Goal: Task Accomplishment & Management: Manage account settings

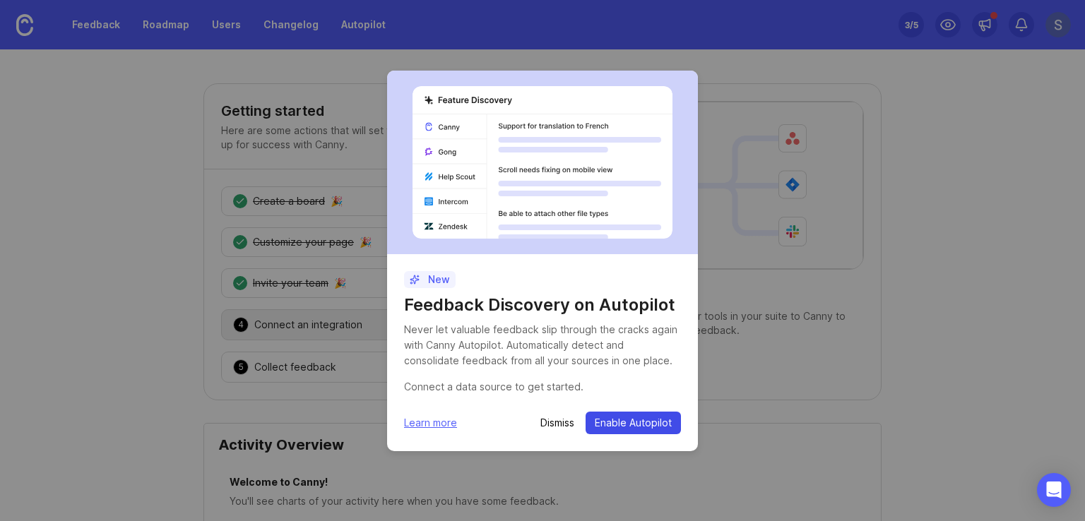
click at [641, 427] on span "Enable Autopilot" at bounding box center [633, 423] width 77 height 14
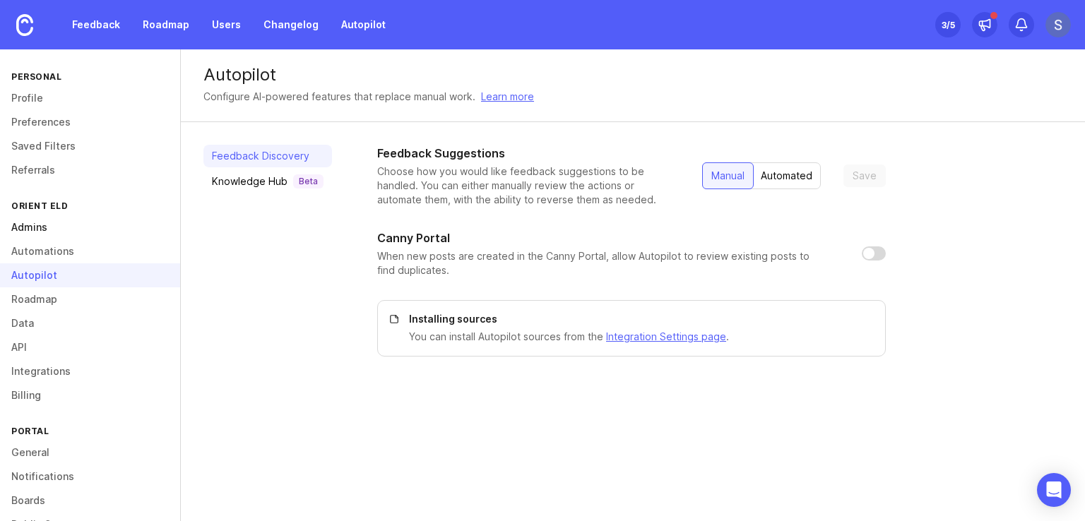
click at [31, 226] on link "Admins" at bounding box center [90, 228] width 180 height 24
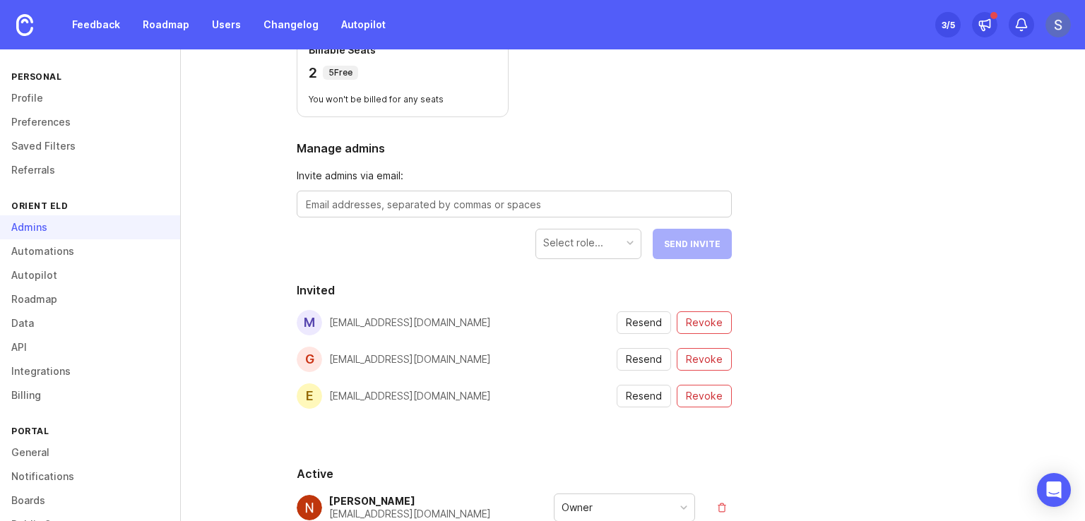
scroll to position [37, 0]
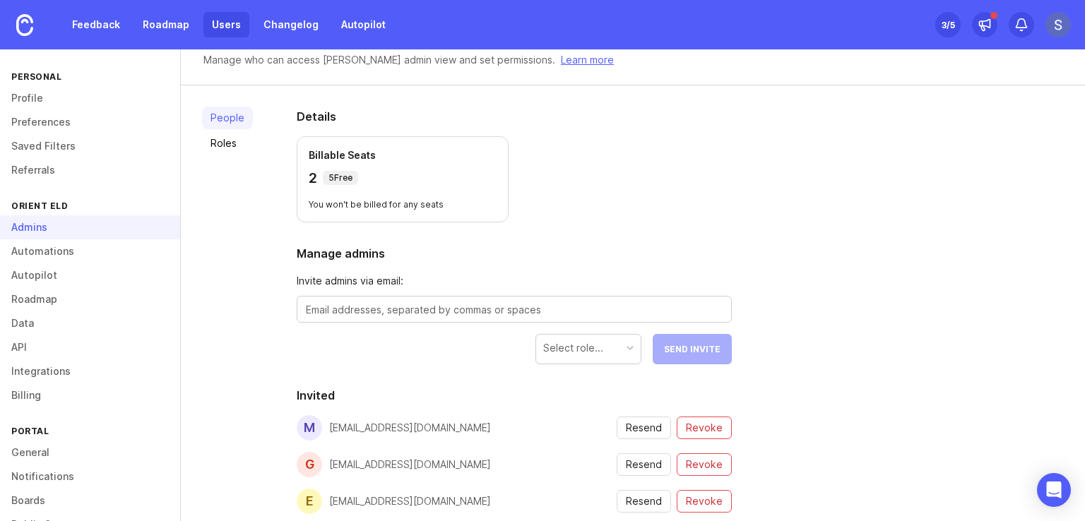
click at [223, 27] on link "Users" at bounding box center [227, 24] width 46 height 25
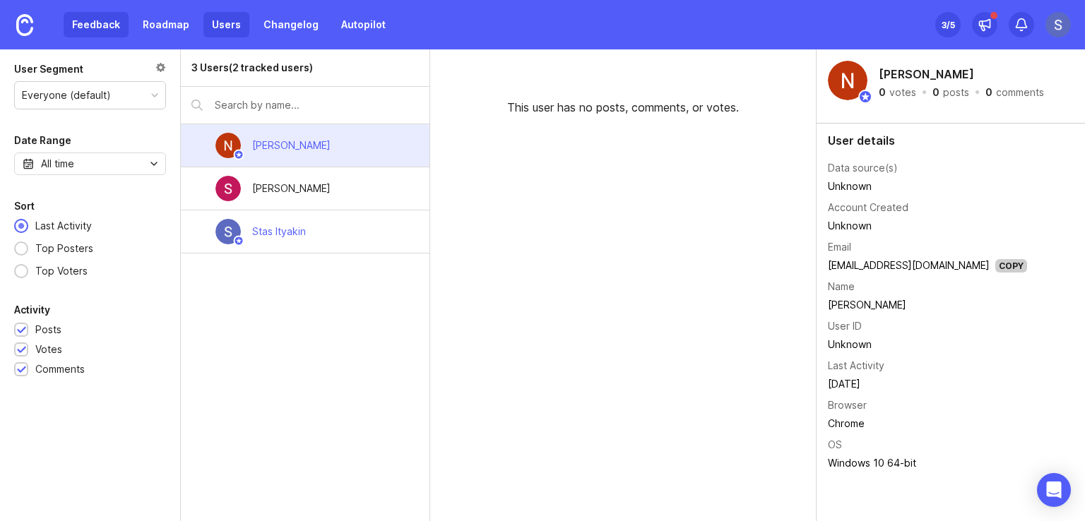
click at [90, 20] on link "Feedback" at bounding box center [96, 24] width 65 height 25
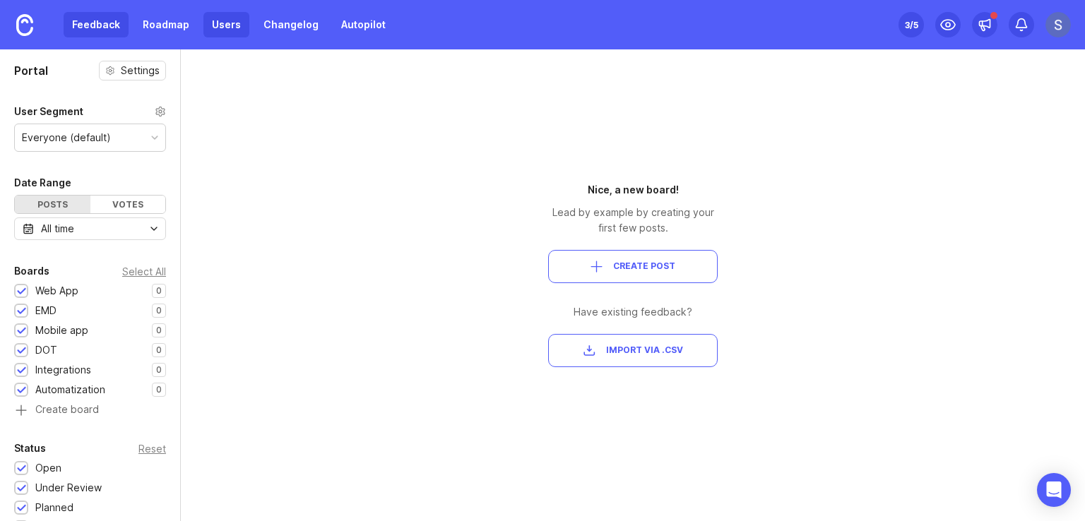
click at [235, 22] on link "Users" at bounding box center [227, 24] width 46 height 25
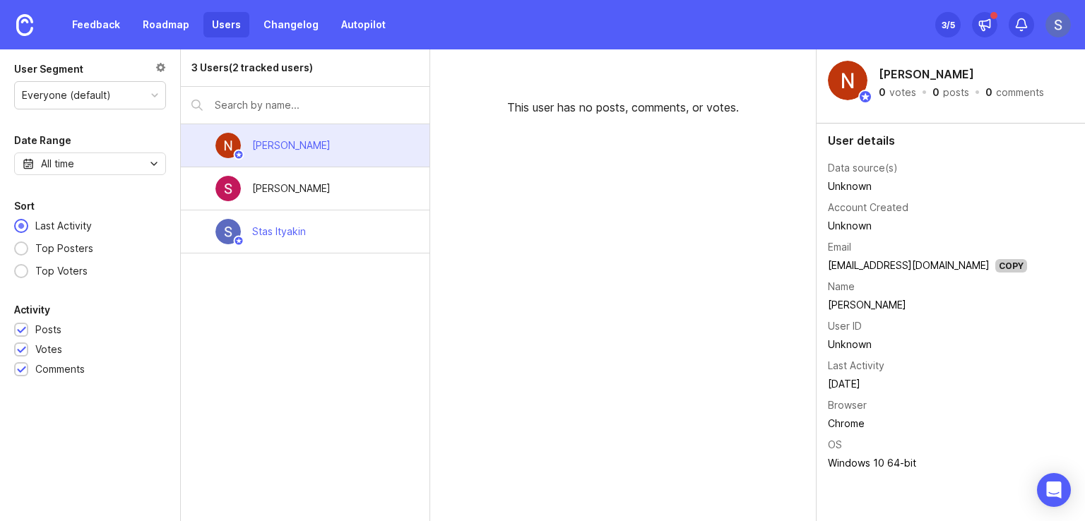
click at [1052, 26] on img at bounding box center [1058, 24] width 25 height 25
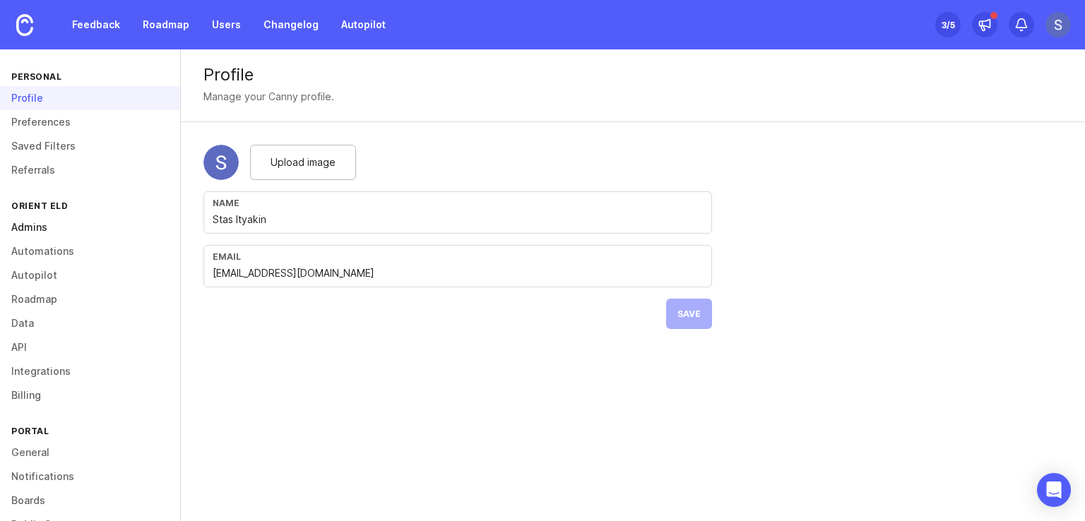
click at [49, 232] on link "Admins" at bounding box center [90, 228] width 180 height 24
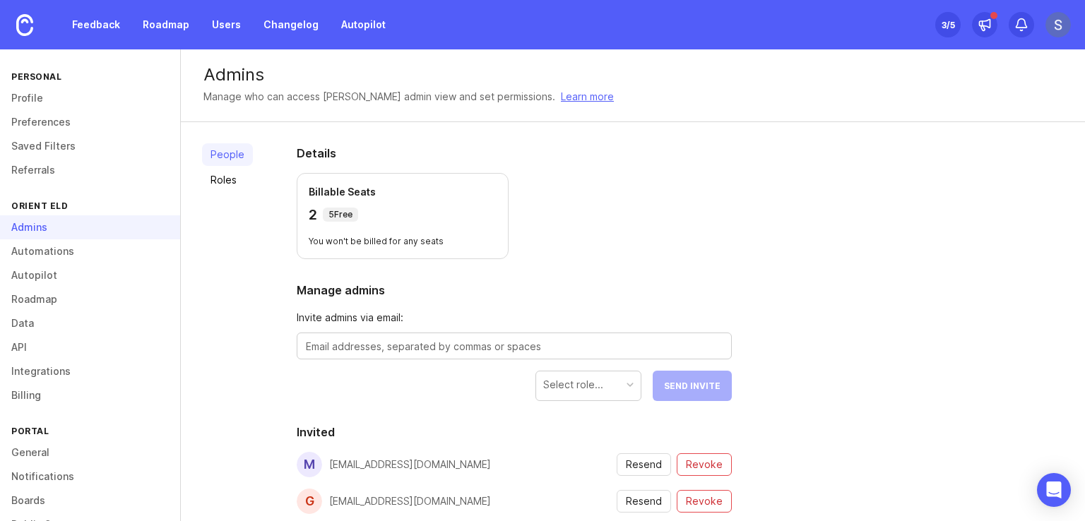
click at [845, 269] on div "People Roles Details Billable Seats 2 5 Free You won't be billed for any seats …" at bounding box center [633, 458] width 904 height 672
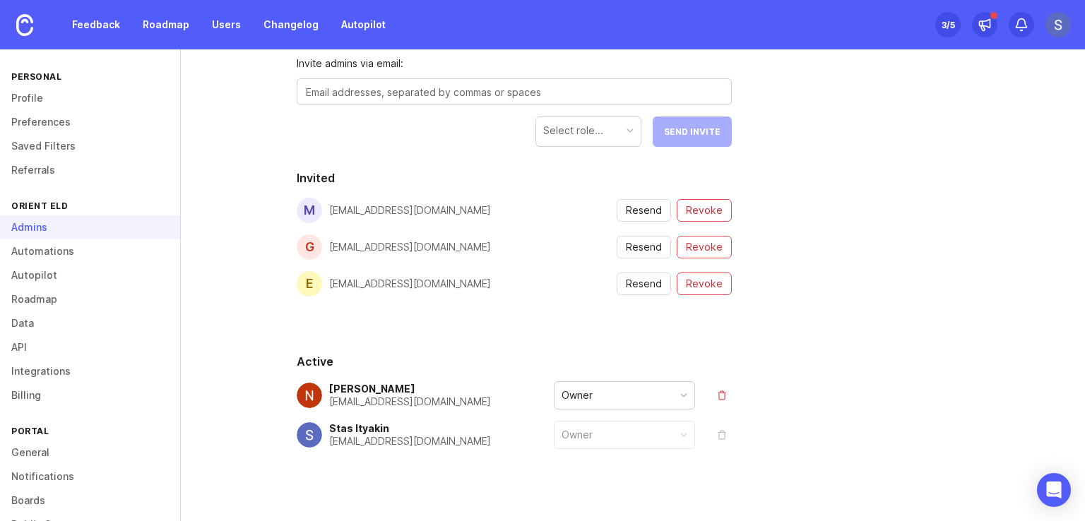
scroll to position [271, 0]
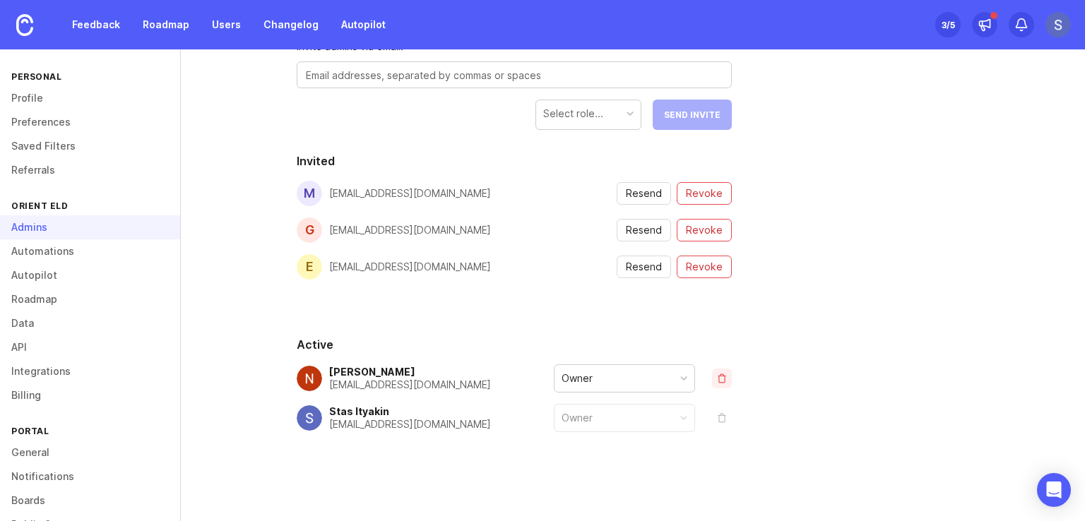
click at [717, 376] on button "remove" at bounding box center [722, 379] width 20 height 20
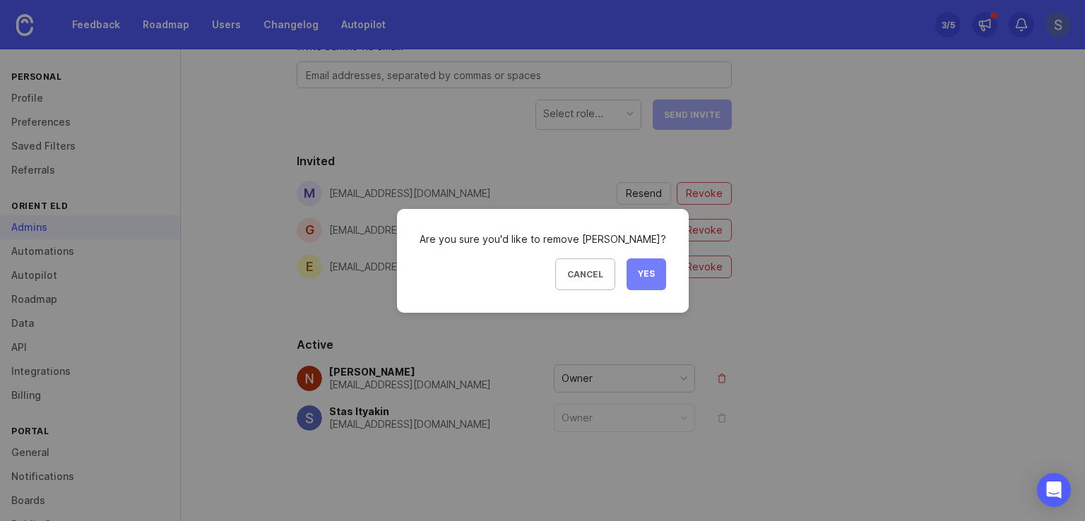
click at [649, 275] on span "Yes" at bounding box center [646, 275] width 17 height 12
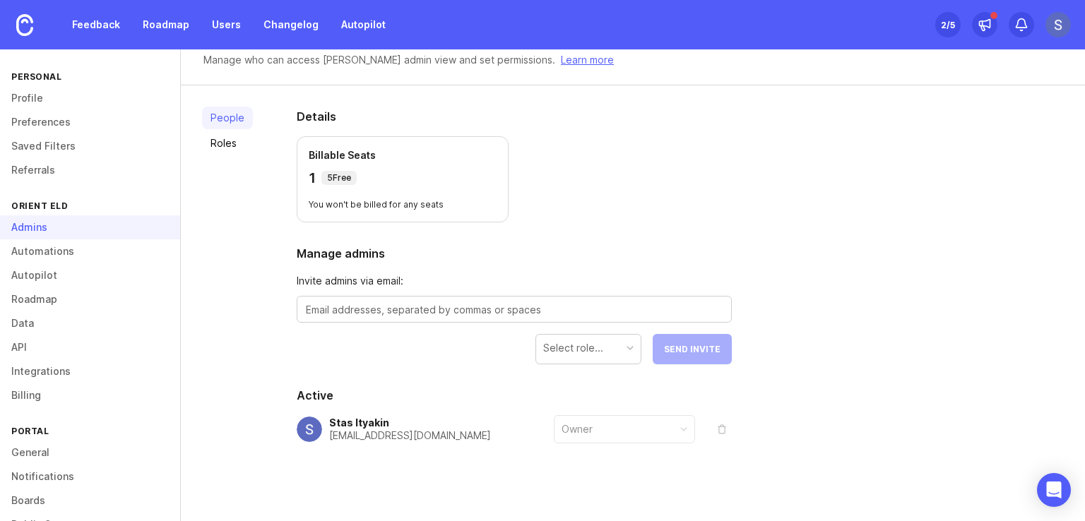
scroll to position [43, 0]
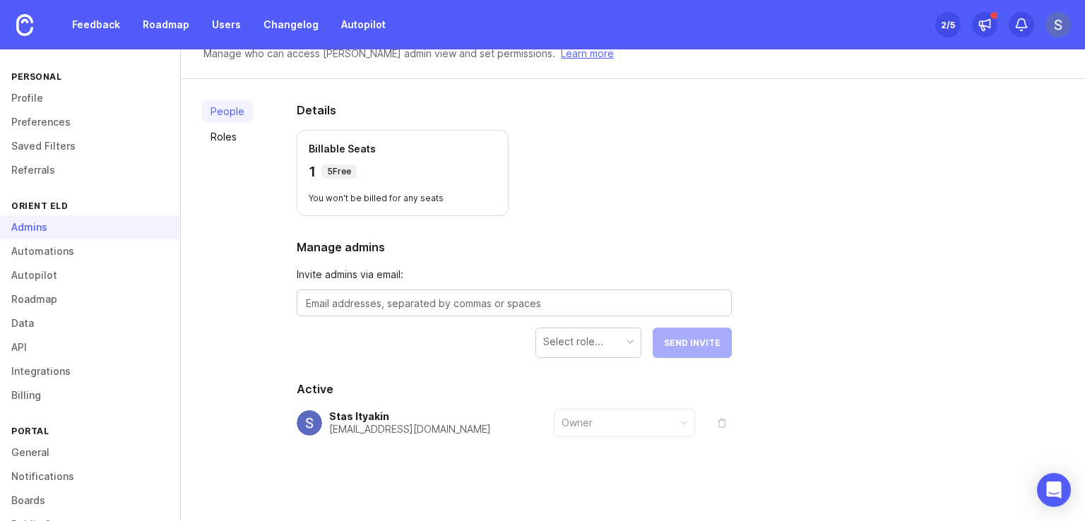
click at [608, 345] on div "Select role..." at bounding box center [588, 342] width 105 height 27
click at [384, 300] on textarea at bounding box center [514, 304] width 417 height 16
paste textarea "[EMAIL_ADDRESS][DOMAIN_NAME]"
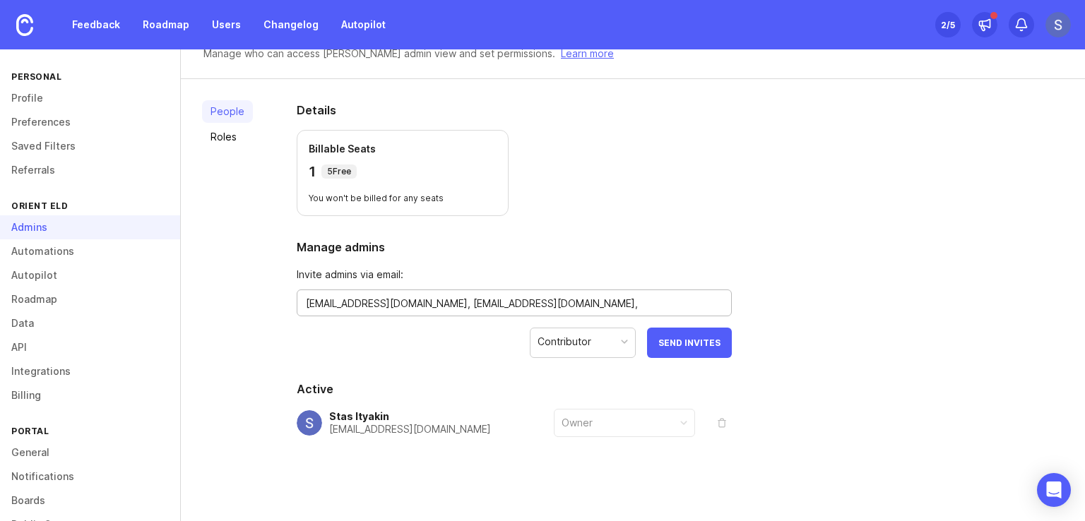
paste textarea "[EMAIL_ADDRESS][DOMAIN_NAME]"
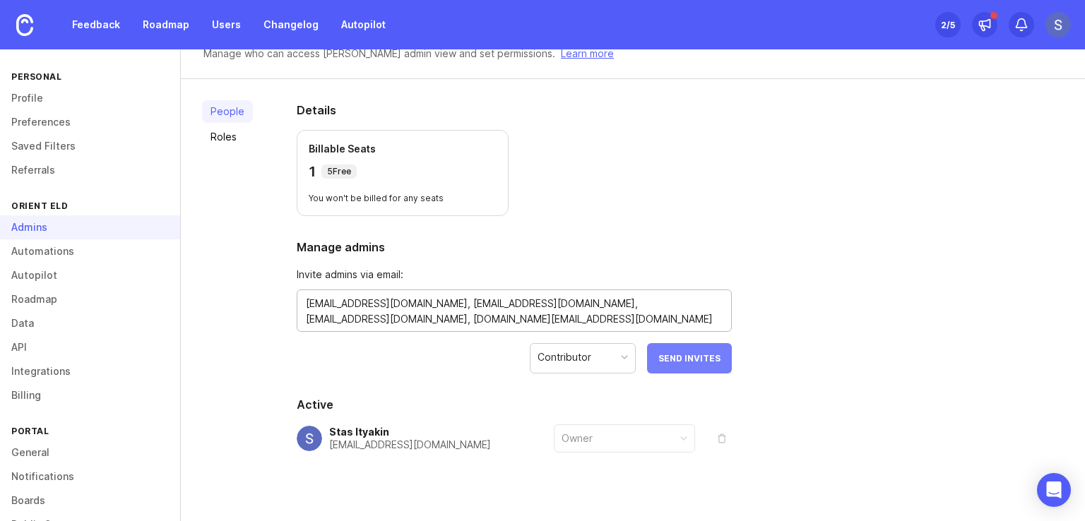
type textarea "[EMAIL_ADDRESS][DOMAIN_NAME], [EMAIL_ADDRESS][DOMAIN_NAME], [EMAIL_ADDRESS][DOM…"
click at [709, 358] on span "Send Invites" at bounding box center [690, 358] width 62 height 11
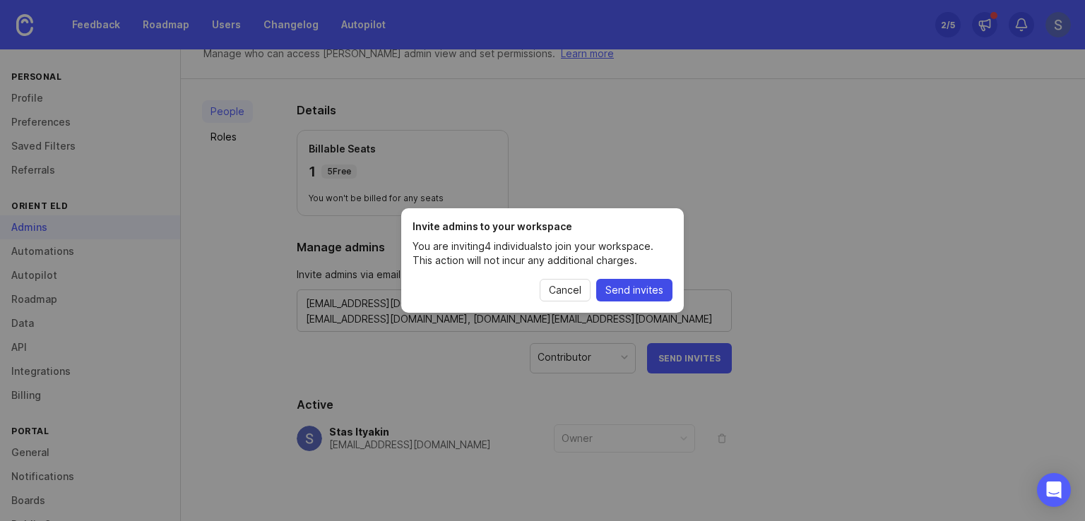
click at [655, 288] on span "Send invites" at bounding box center [635, 290] width 58 height 14
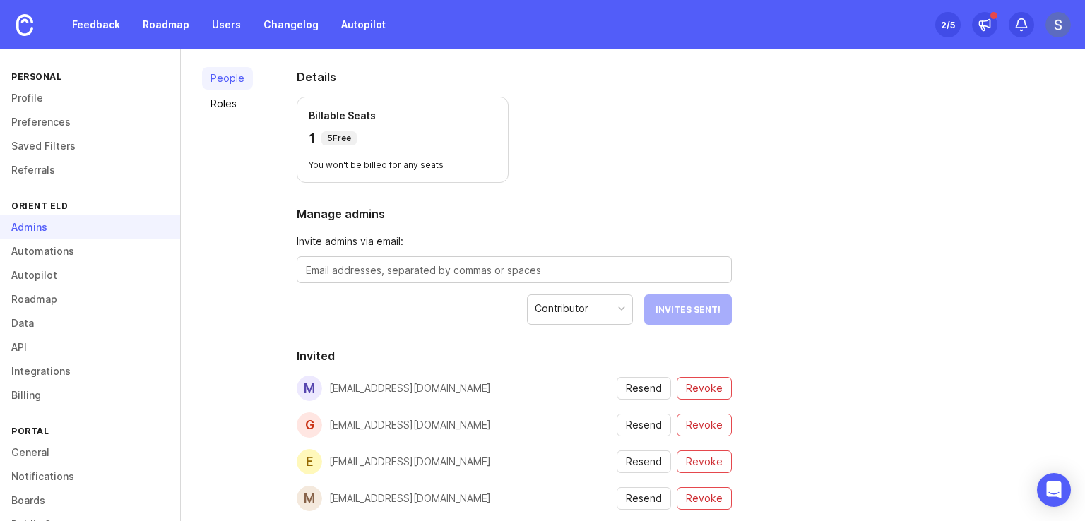
scroll to position [76, 0]
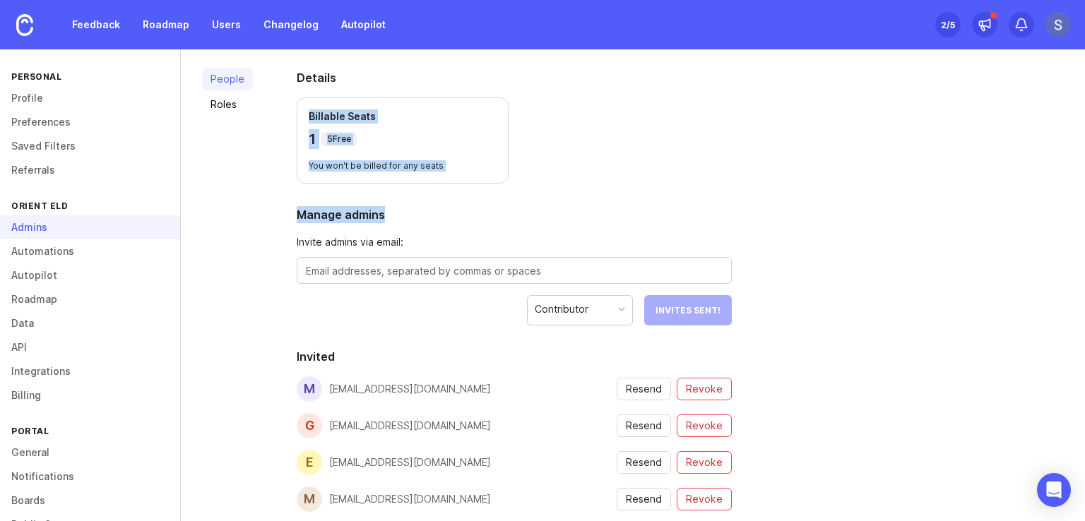
drag, startPoint x: 1071, startPoint y: 196, endPoint x: 1075, endPoint y: 143, distance: 53.1
click at [1075, 143] on div "Admins Manage who can access [PERSON_NAME] admin view and set permissions. Lear…" at bounding box center [633, 285] width 904 height 472
click at [1063, 161] on div "People Roles Details Billable Seats 1 5 Free You won't be billed for any seats …" at bounding box center [633, 381] width 904 height 669
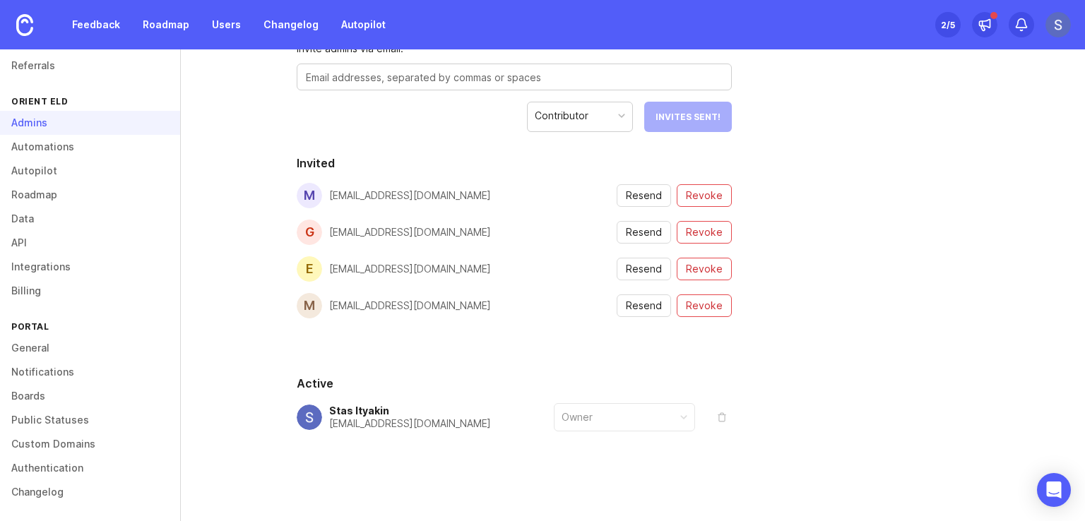
scroll to position [0, 0]
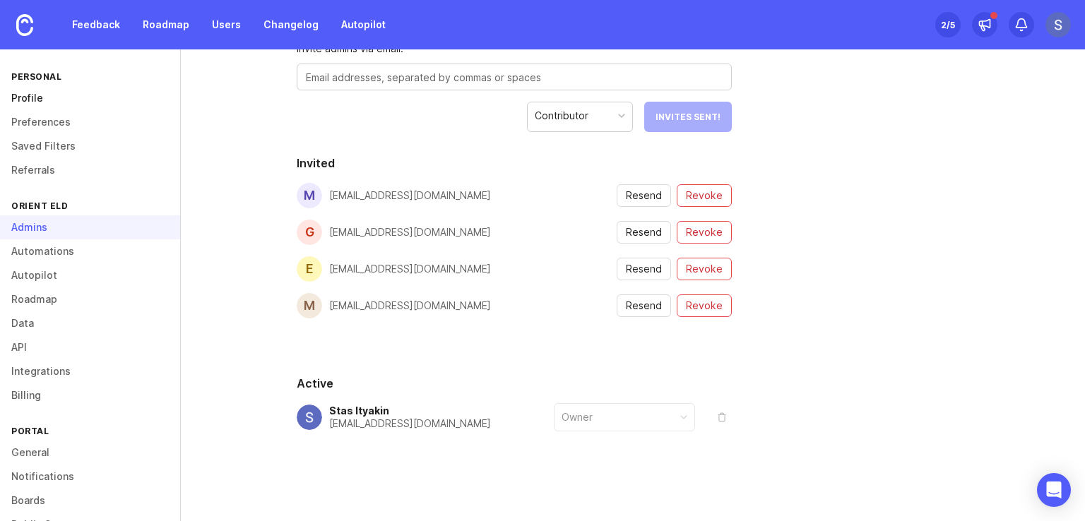
click at [85, 93] on link "Profile" at bounding box center [90, 98] width 180 height 24
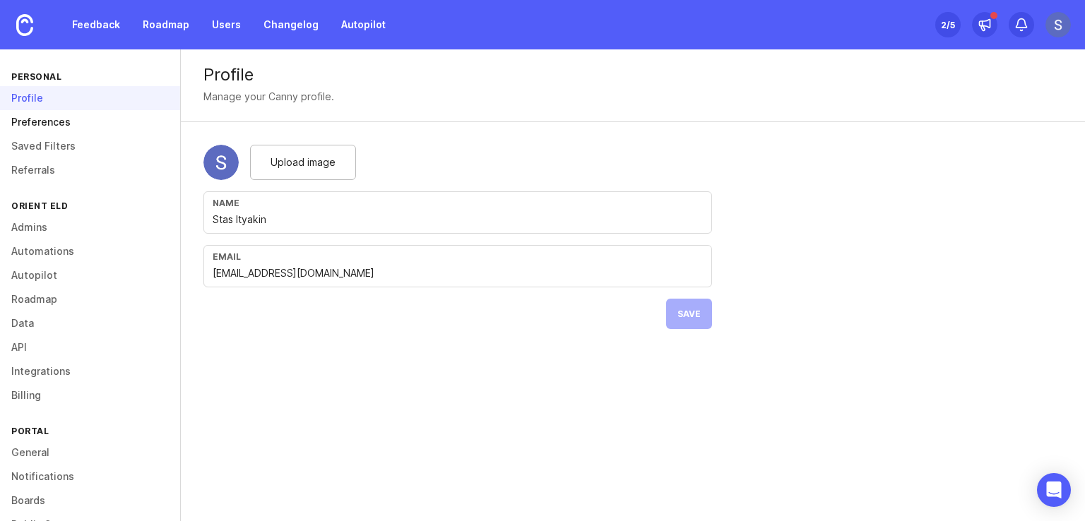
click at [92, 121] on link "Preferences" at bounding box center [90, 122] width 180 height 24
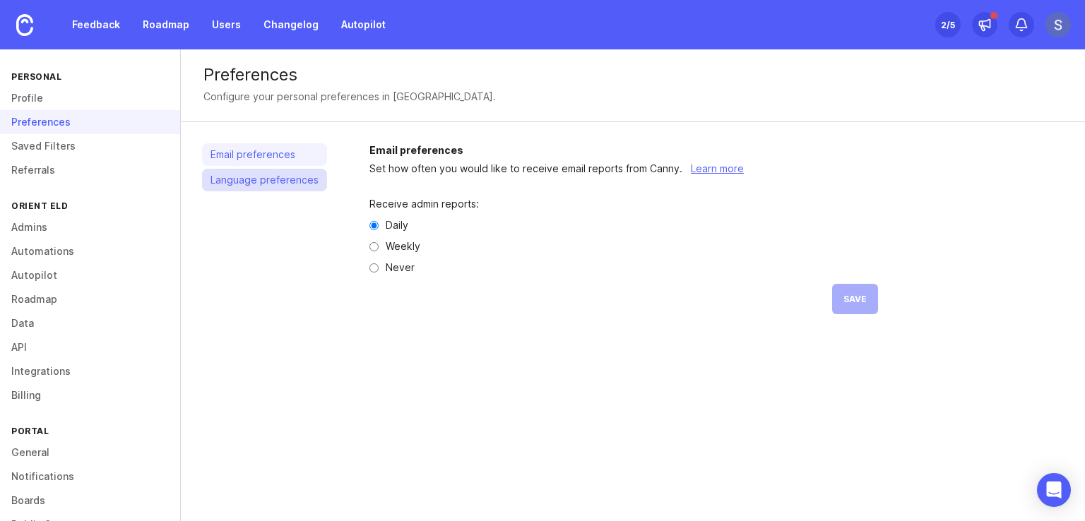
click at [239, 182] on link "Language preferences" at bounding box center [264, 180] width 125 height 23
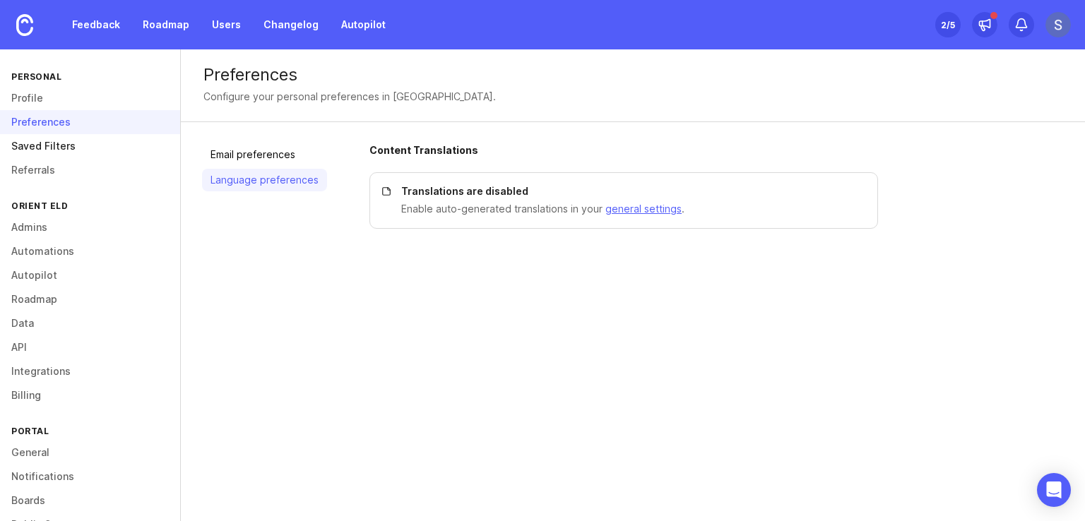
click at [88, 152] on link "Saved Filters" at bounding box center [90, 146] width 180 height 24
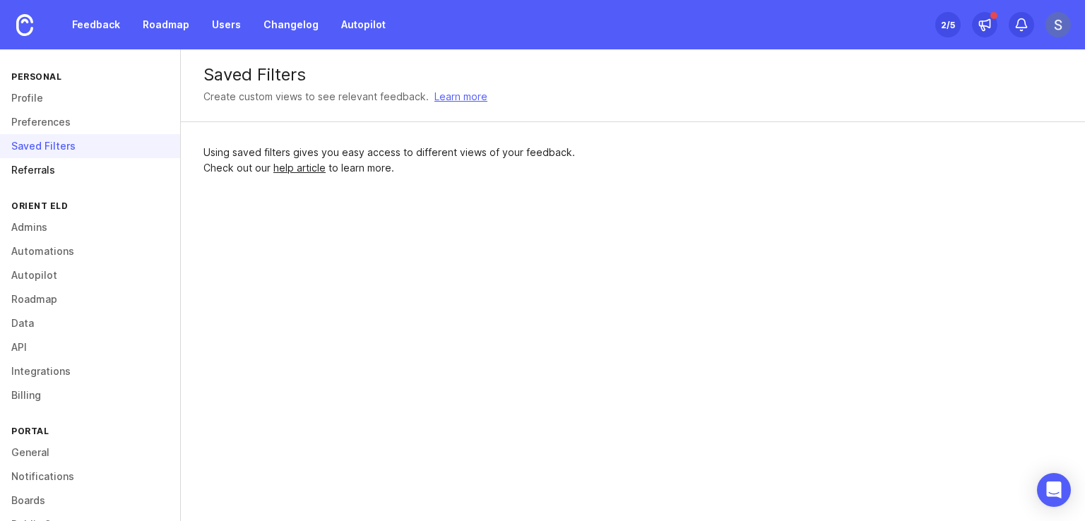
click at [82, 172] on link "Referrals" at bounding box center [90, 170] width 180 height 24
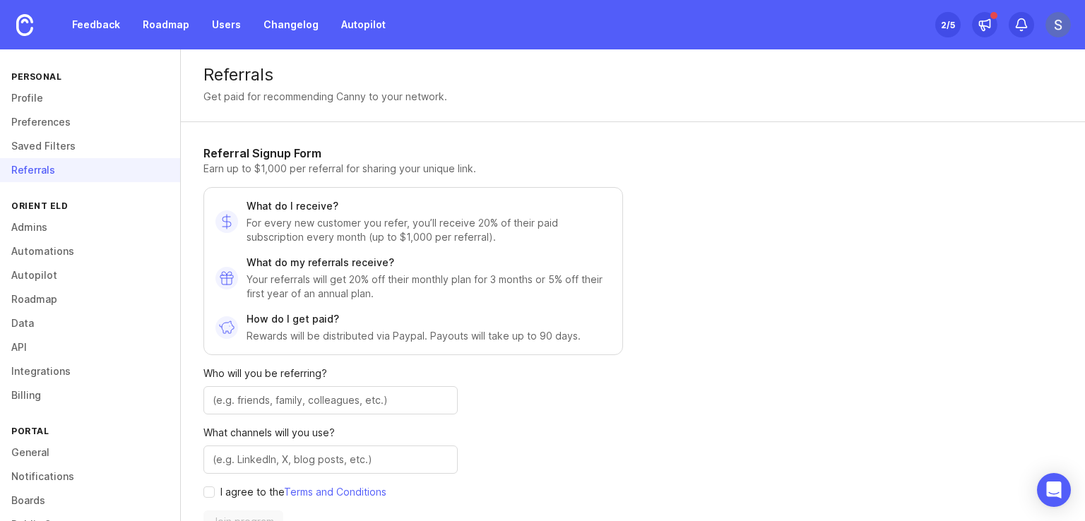
drag, startPoint x: 181, startPoint y: 189, endPoint x: 181, endPoint y: 218, distance: 29.7
click at [181, 218] on div "Referral Signup Form Earn up to $1,000 per referral for sharing your unique lin…" at bounding box center [486, 339] width 611 height 434
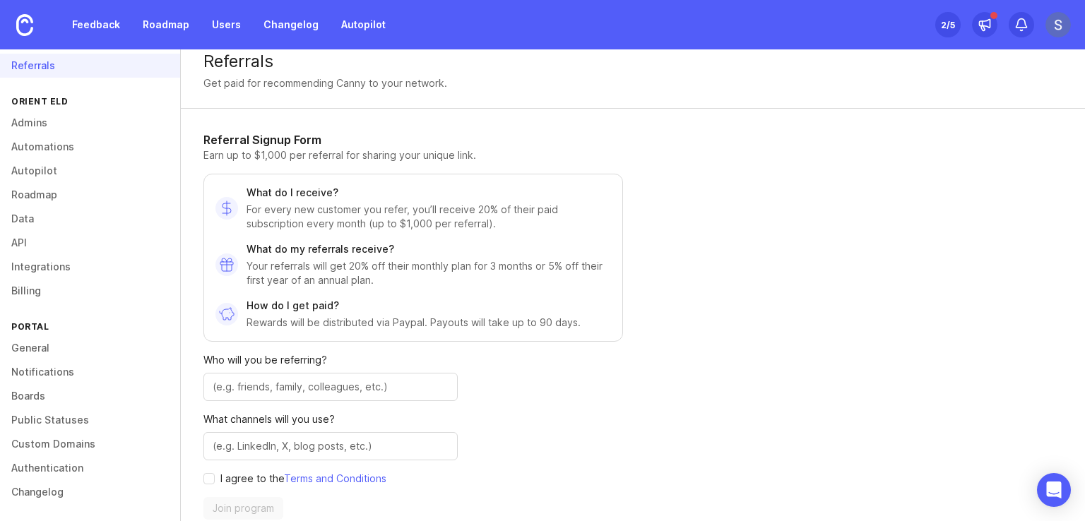
scroll to position [4, 0]
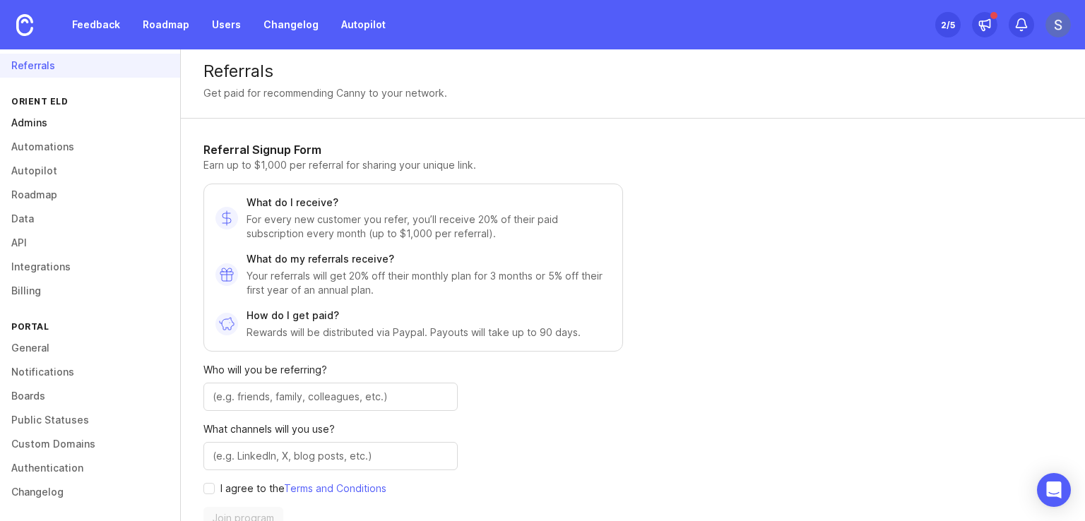
click at [46, 119] on link "Admins" at bounding box center [90, 123] width 180 height 24
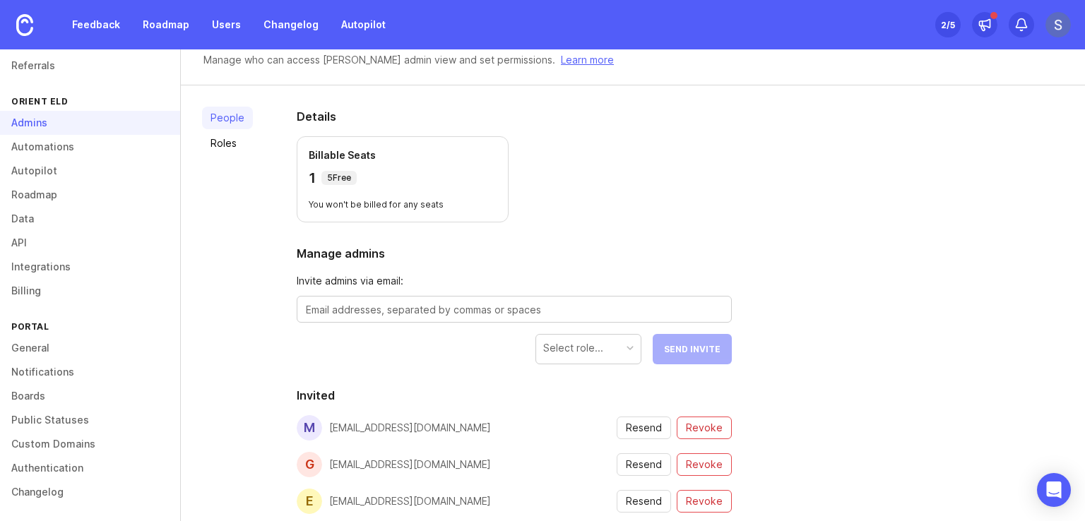
scroll to position [2, 0]
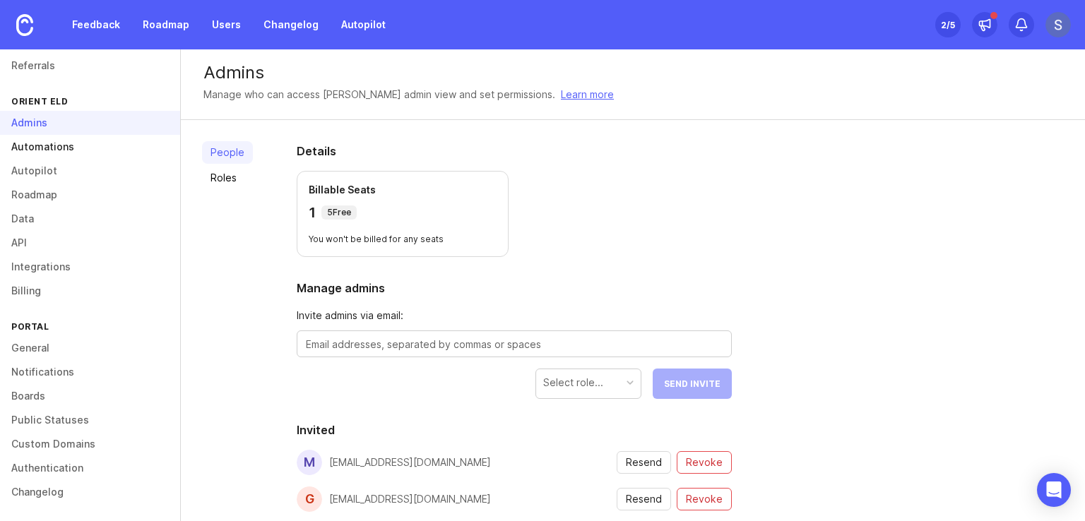
click at [56, 145] on link "Automations" at bounding box center [90, 147] width 180 height 24
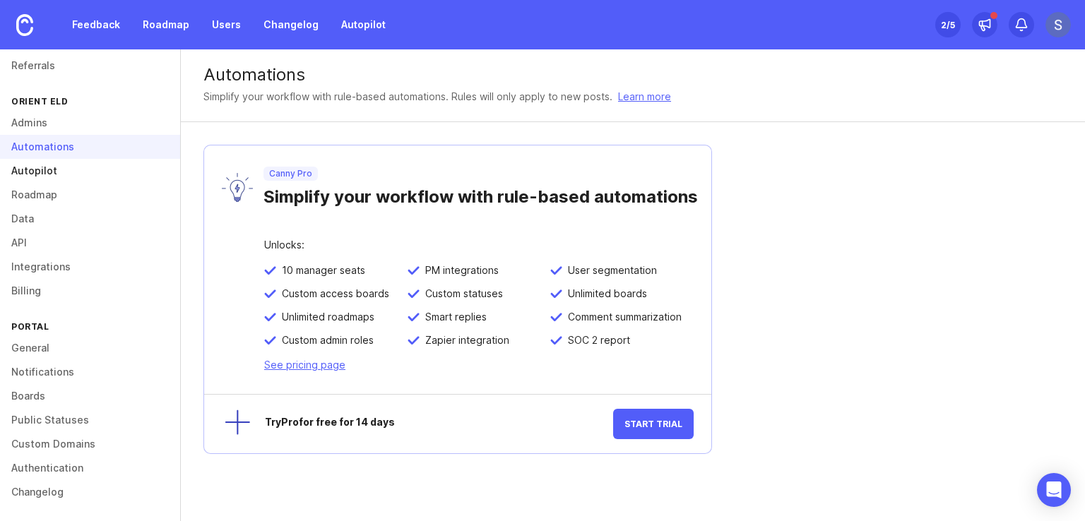
click at [54, 178] on link "Autopilot" at bounding box center [90, 171] width 180 height 24
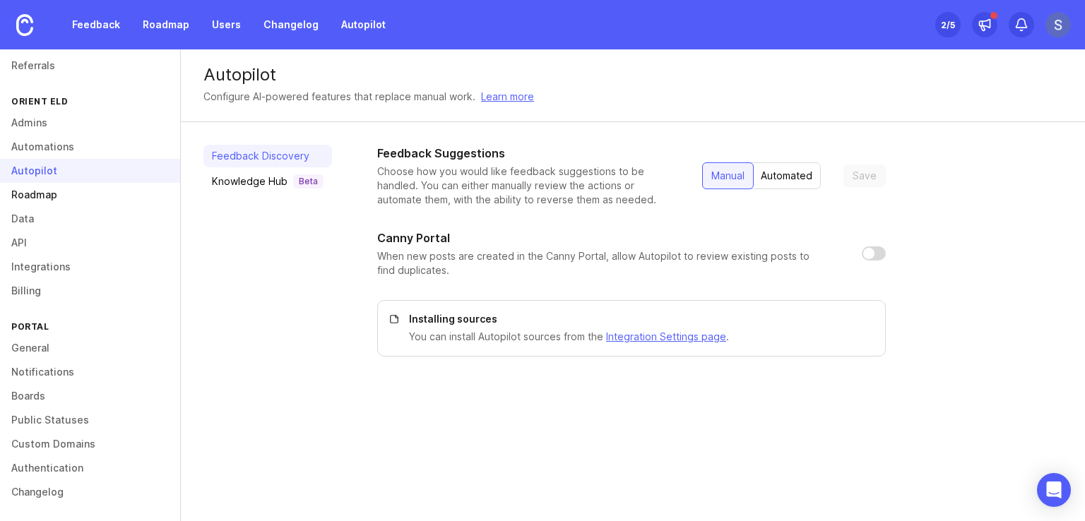
click at [47, 193] on link "Roadmap" at bounding box center [90, 195] width 180 height 24
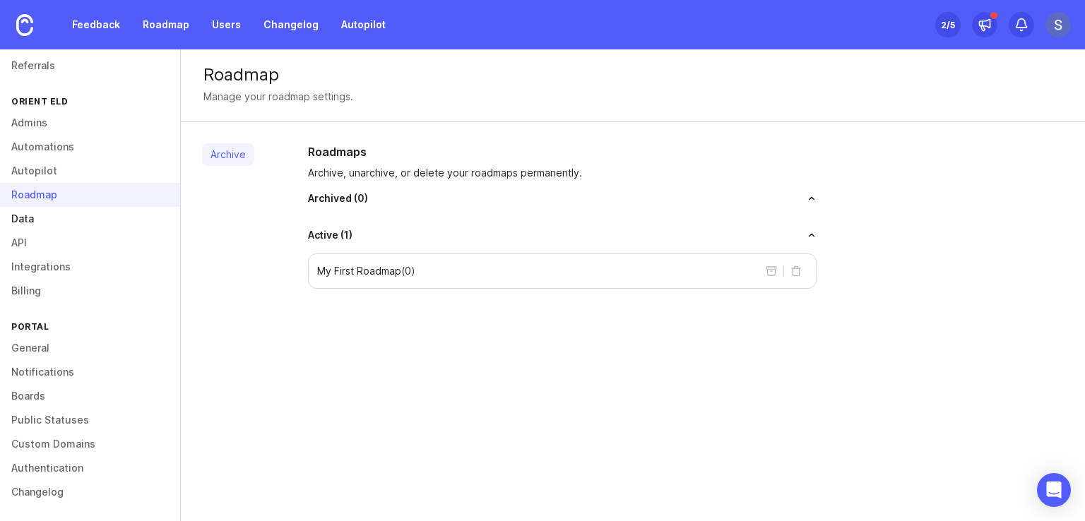
click at [25, 212] on link "Data" at bounding box center [90, 219] width 180 height 24
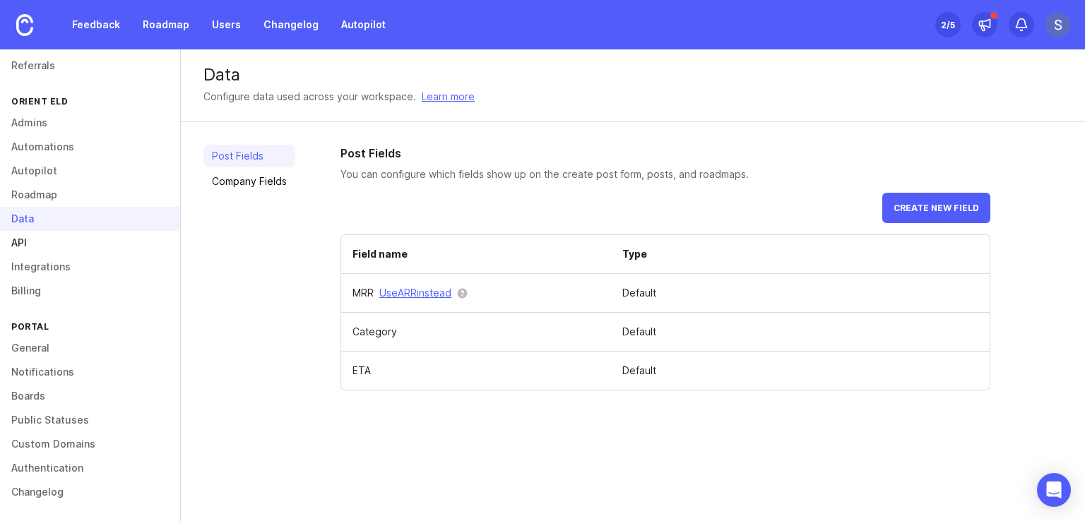
click at [49, 240] on link "API" at bounding box center [90, 243] width 180 height 24
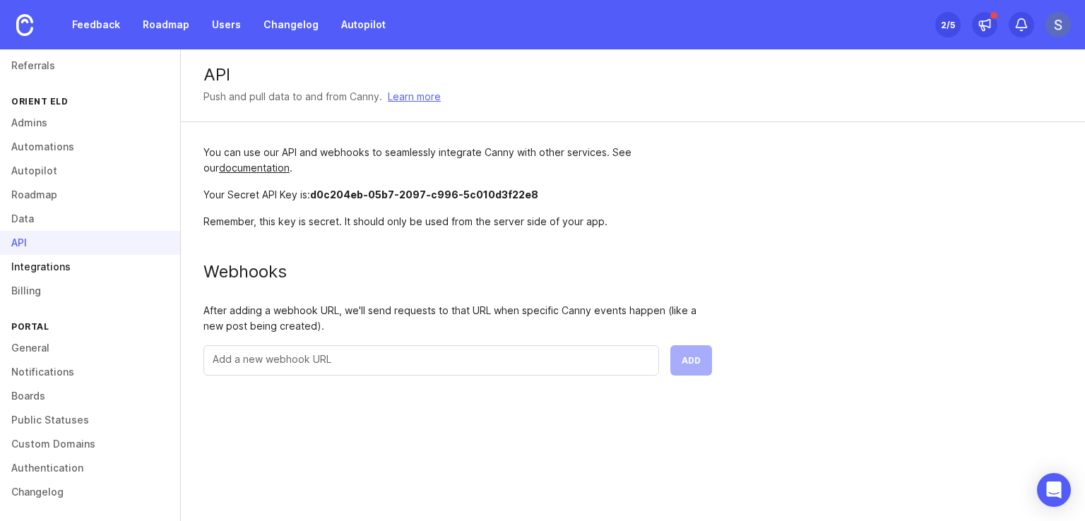
click at [64, 258] on link "Integrations" at bounding box center [90, 267] width 180 height 24
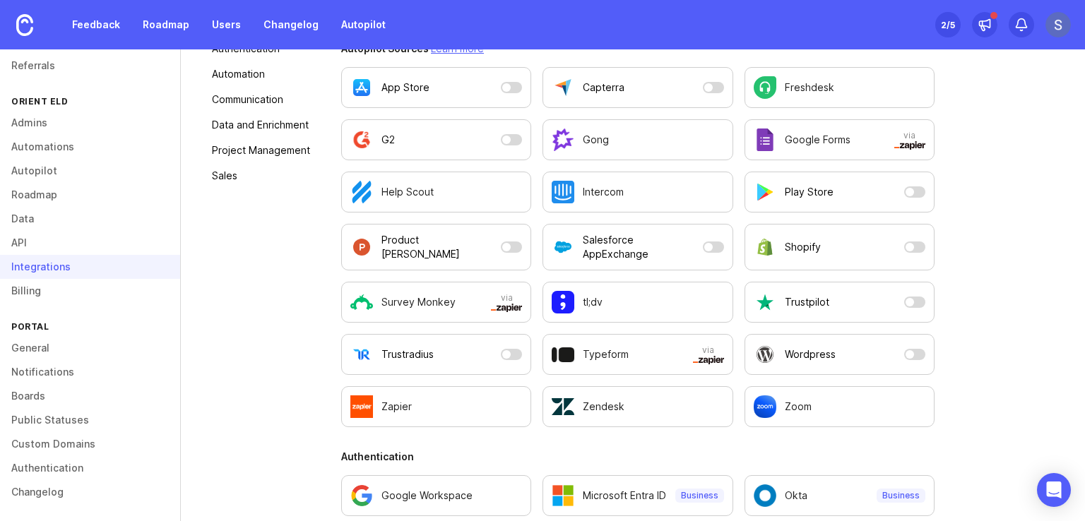
scroll to position [565, 0]
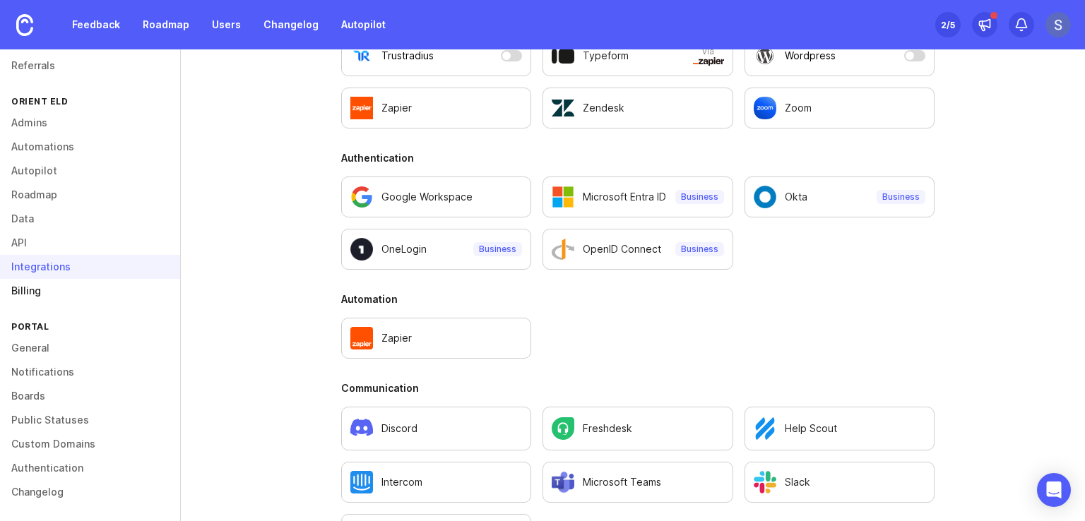
click at [41, 283] on link "Billing" at bounding box center [90, 291] width 180 height 24
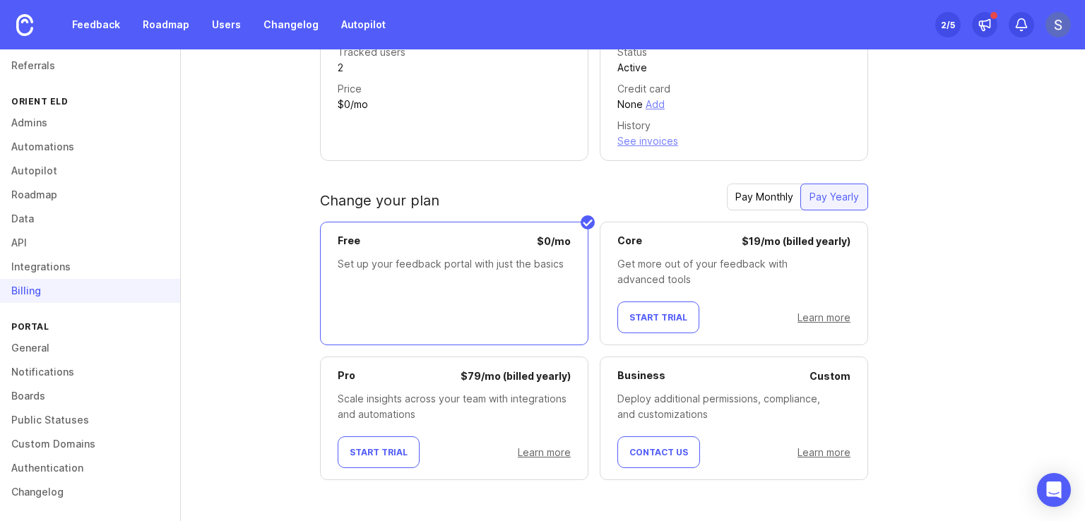
scroll to position [174, 0]
click at [107, 21] on link "Feedback" at bounding box center [96, 24] width 65 height 25
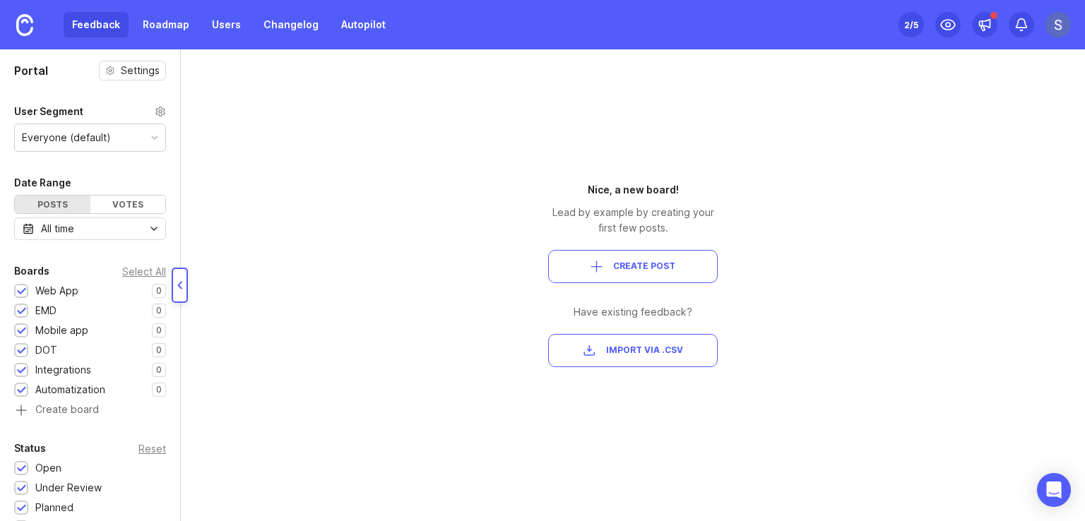
drag, startPoint x: 176, startPoint y: 133, endPoint x: 177, endPoint y: 193, distance: 60.1
click at [177, 193] on div at bounding box center [177, 285] width 7 height 472
drag, startPoint x: 174, startPoint y: 207, endPoint x: 172, endPoint y: 236, distance: 29.0
click at [172, 236] on div "Portal Settings User Segment Everyone (default) Date Range Posts Votes All time…" at bounding box center [542, 285] width 1085 height 472
click at [201, 218] on div "Portal Settings User Segment Everyone (default) Date Range Posts Votes All time…" at bounding box center [542, 285] width 1085 height 472
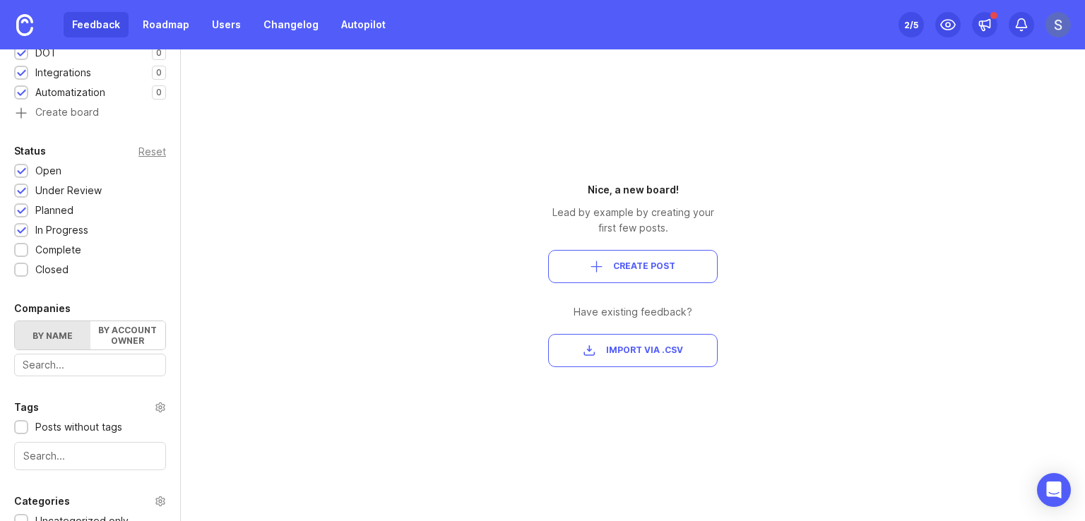
scroll to position [283, 0]
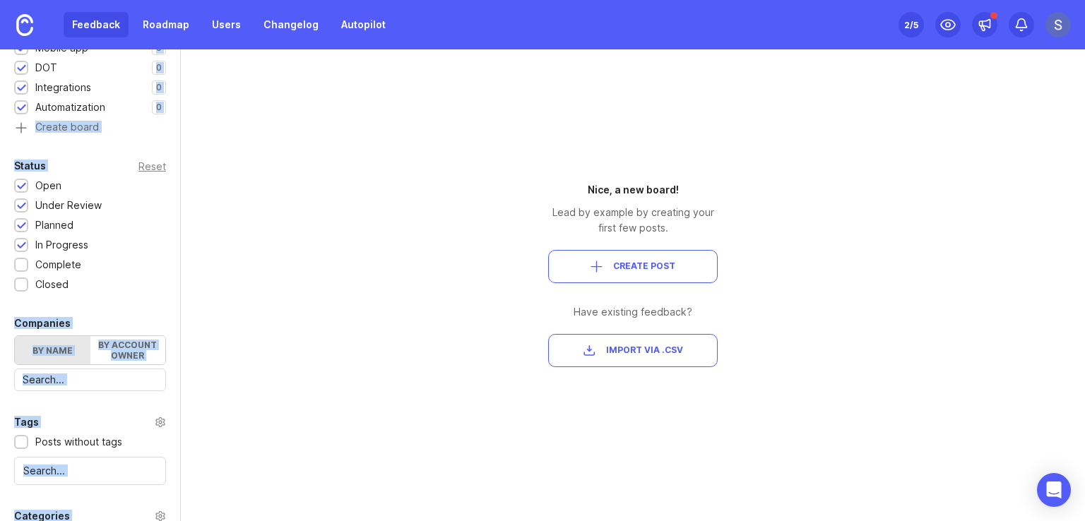
drag, startPoint x: 181, startPoint y: 235, endPoint x: 187, endPoint y: 154, distance: 80.8
click at [187, 154] on div "Portal Settings User Segment Everyone (default) Date Range Posts Votes All time…" at bounding box center [542, 285] width 1085 height 472
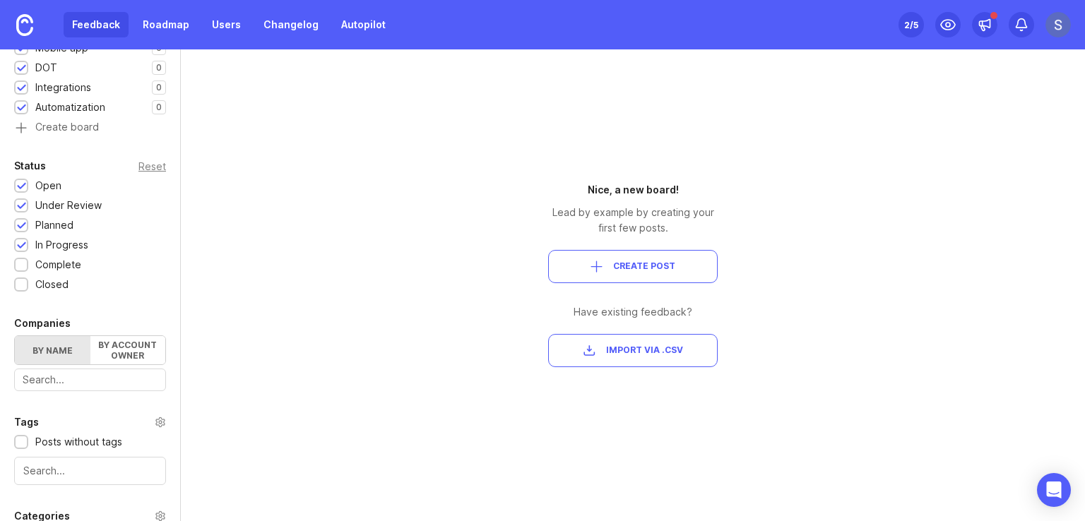
click at [218, 179] on div "Portal Settings User Segment Everyone (default) Date Range Posts Votes All time…" at bounding box center [542, 285] width 1085 height 472
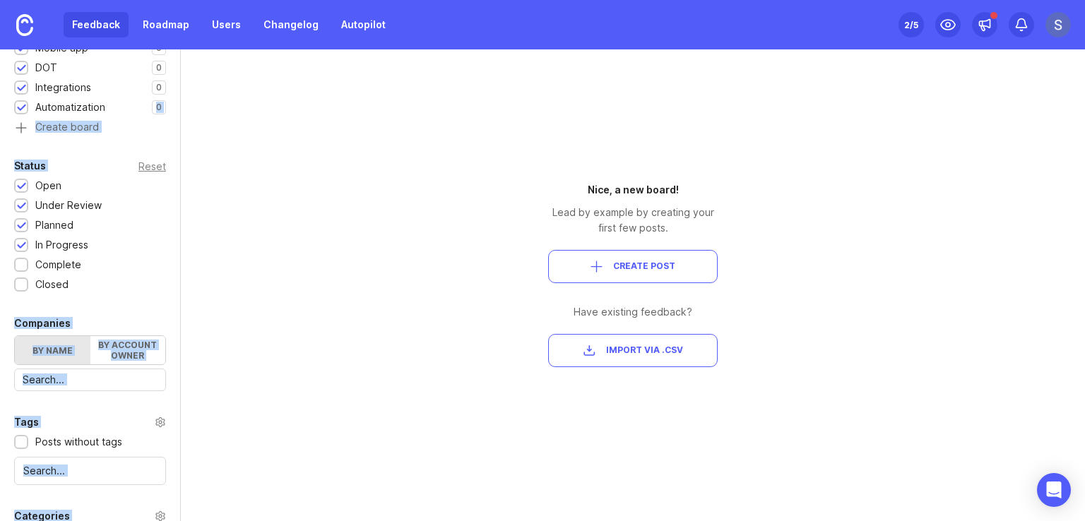
drag, startPoint x: 175, startPoint y: 213, endPoint x: 191, endPoint y: 151, distance: 63.8
click at [154, 91] on div "Portal Settings User Segment Everyone (default) Date Range Posts Votes All time…" at bounding box center [542, 285] width 1085 height 472
click at [235, 199] on div "Portal Settings User Segment Everyone (default) Date Range Posts Votes All time…" at bounding box center [542, 285] width 1085 height 472
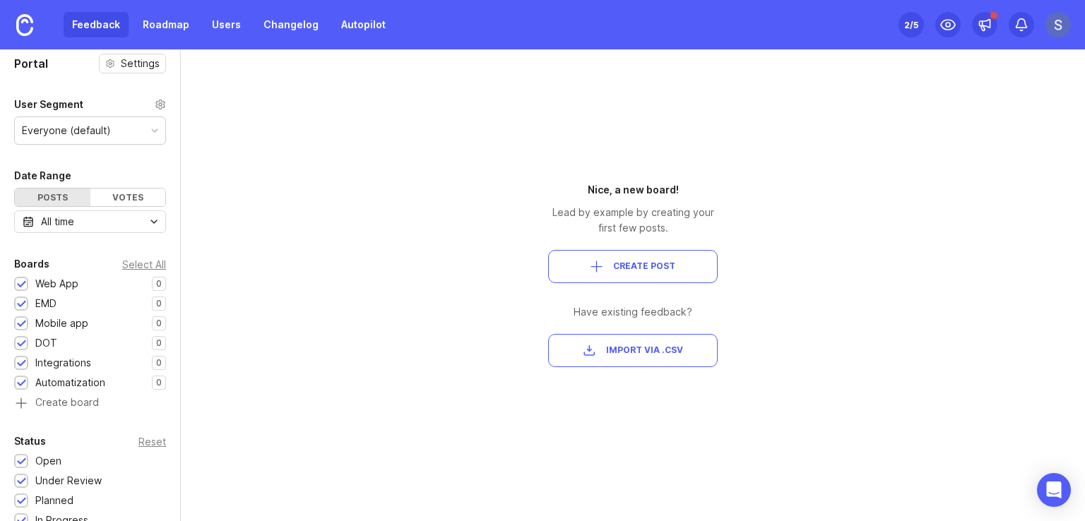
scroll to position [0, 0]
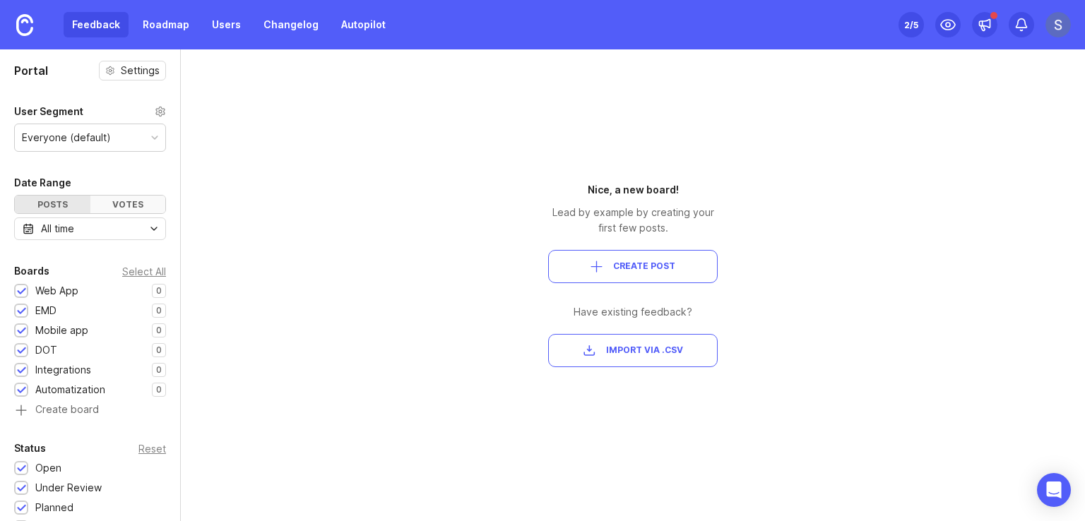
click at [141, 205] on div "Votes" at bounding box center [128, 205] width 76 height 18
click at [31, 204] on div "Posts" at bounding box center [53, 205] width 76 height 18
click at [136, 141] on div "Everyone (default)" at bounding box center [90, 137] width 151 height 27
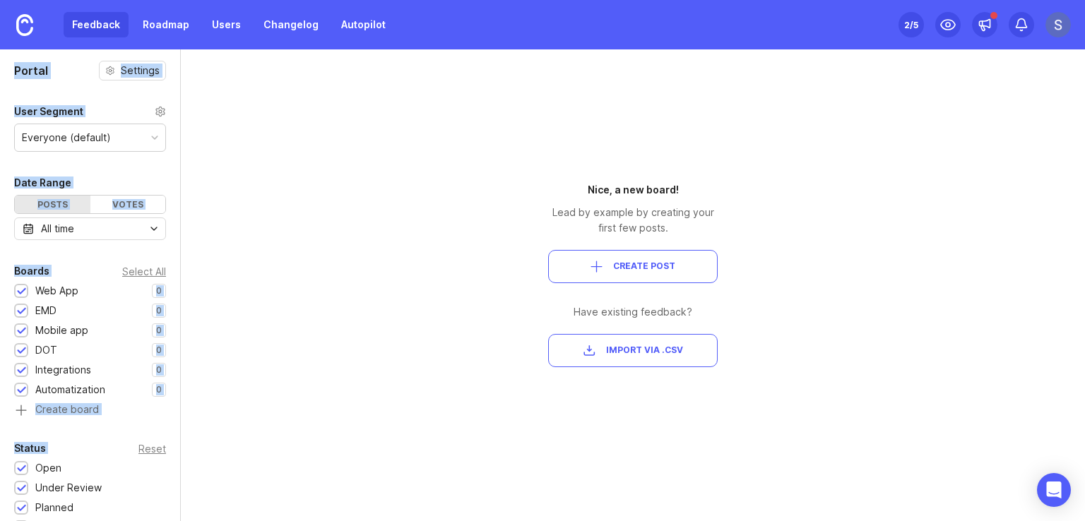
drag, startPoint x: 177, startPoint y: 142, endPoint x: 184, endPoint y: 202, distance: 60.5
click at [184, 202] on div "Portal Settings User Segment Everyone (default) Date Range Posts Votes All time…" at bounding box center [542, 285] width 1085 height 472
click at [198, 187] on div "Portal Settings User Segment Everyone (default) Date Range Posts Votes All time…" at bounding box center [542, 285] width 1085 height 472
drag, startPoint x: 176, startPoint y: 197, endPoint x: 172, endPoint y: 252, distance: 55.2
click at [172, 252] on div "Portal Settings User Segment Everyone (default) Date Range Posts Votes All time…" at bounding box center [542, 285] width 1085 height 472
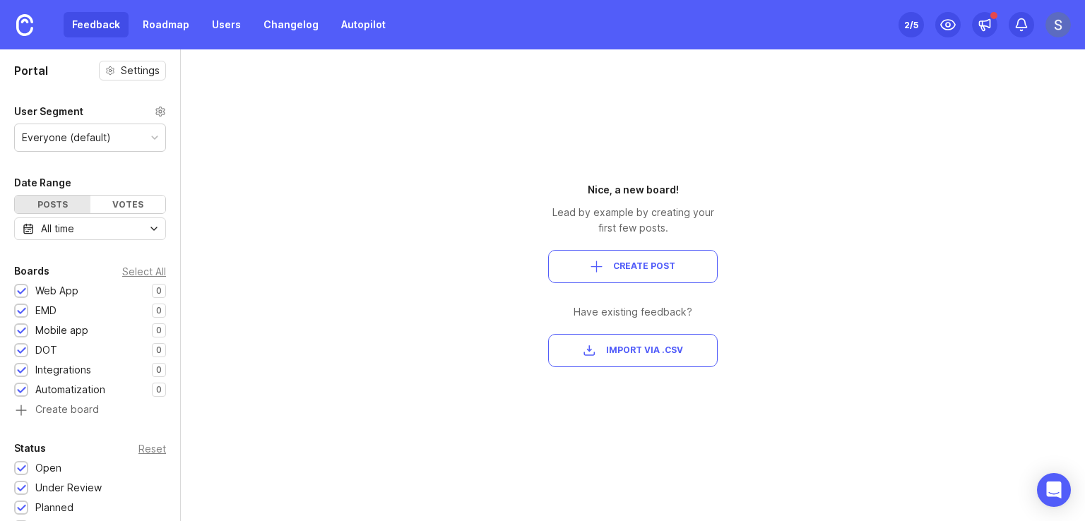
click at [192, 204] on div "Portal Settings User Segment Everyone (default) Date Range Posts Votes All time…" at bounding box center [542, 285] width 1085 height 472
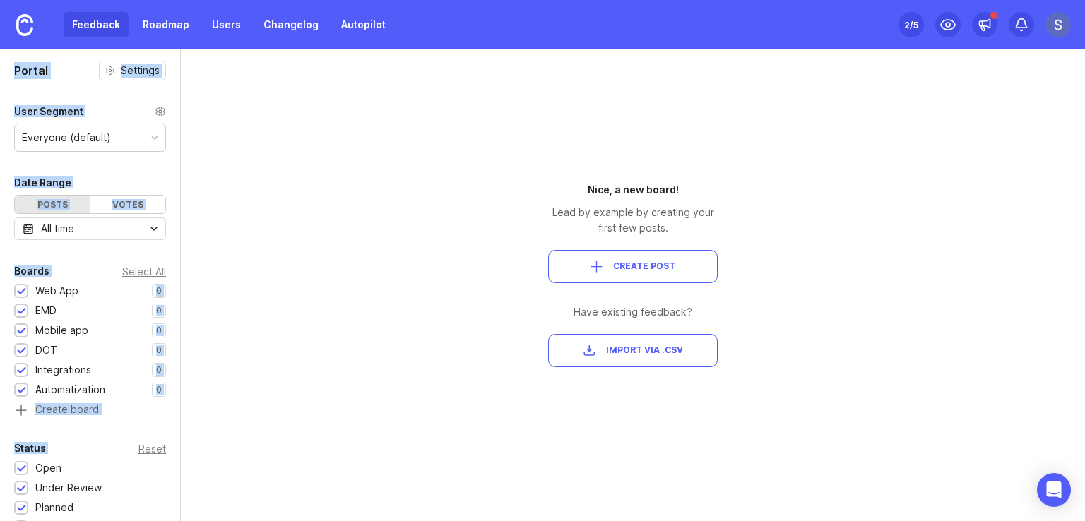
drag, startPoint x: 174, startPoint y: 191, endPoint x: 187, endPoint y: 396, distance: 206.0
click at [187, 396] on div "Portal Settings User Segment Everyone (default) Date Range Posts Votes All time…" at bounding box center [542, 285] width 1085 height 472
click at [247, 317] on div "Portal Settings User Segment Everyone (default) Date Range Posts Votes All time…" at bounding box center [542, 285] width 1085 height 472
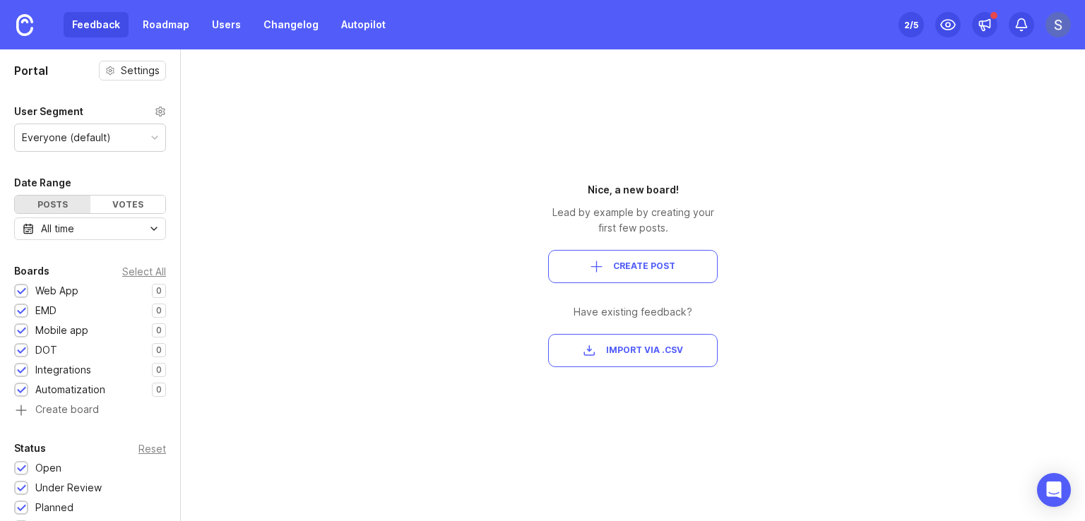
drag, startPoint x: 175, startPoint y: 269, endPoint x: 178, endPoint y: 296, distance: 27.0
click at [178, 292] on div at bounding box center [180, 285] width 16 height 35
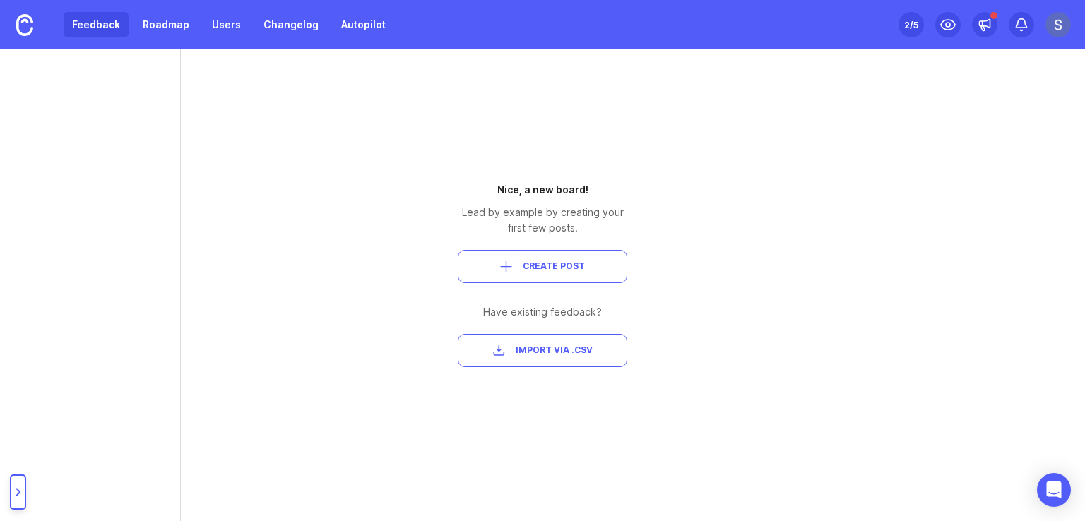
click at [20, 489] on div at bounding box center [18, 492] width 8 height 8
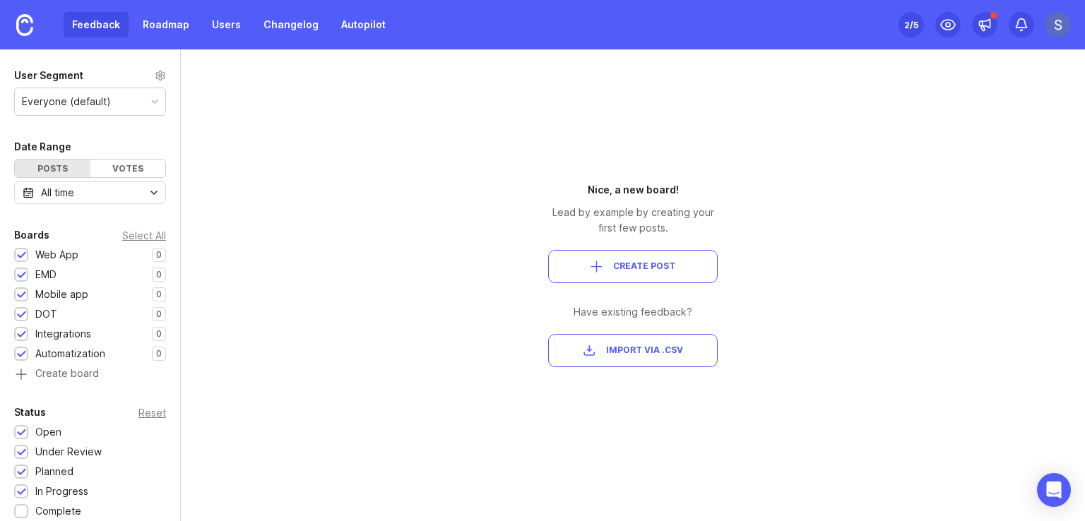
scroll to position [2, 0]
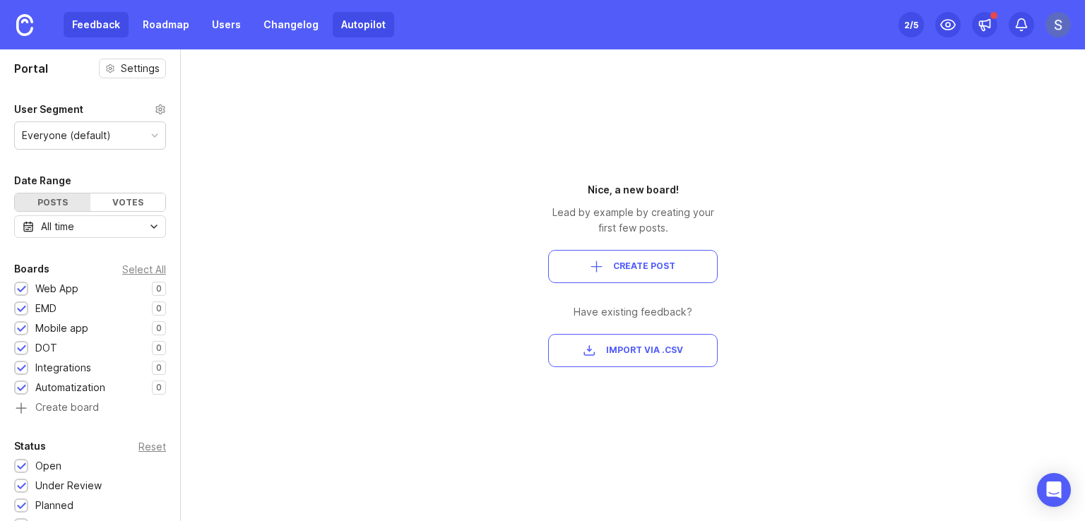
click at [339, 21] on link "Autopilot" at bounding box center [363, 24] width 61 height 25
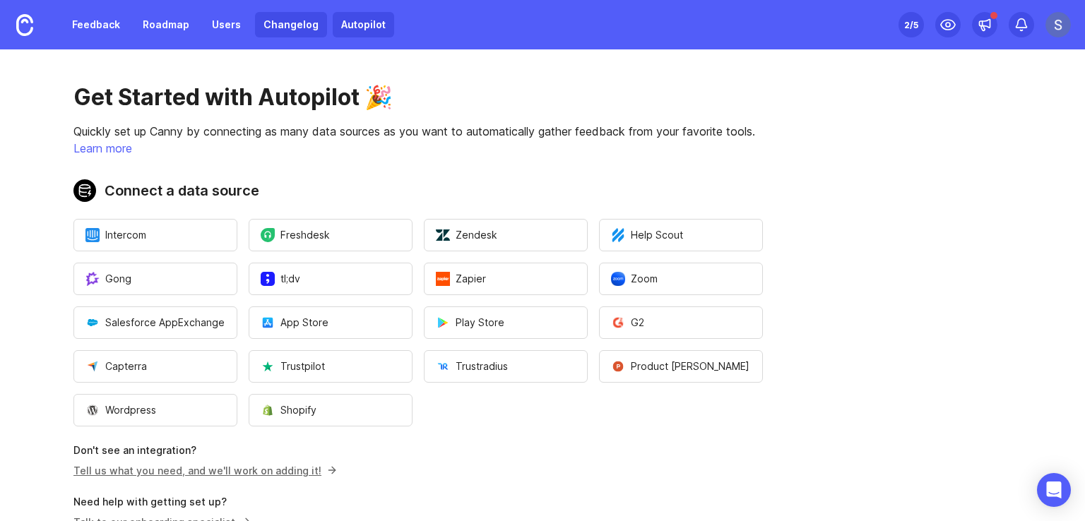
click at [283, 28] on link "Changelog" at bounding box center [291, 24] width 72 height 25
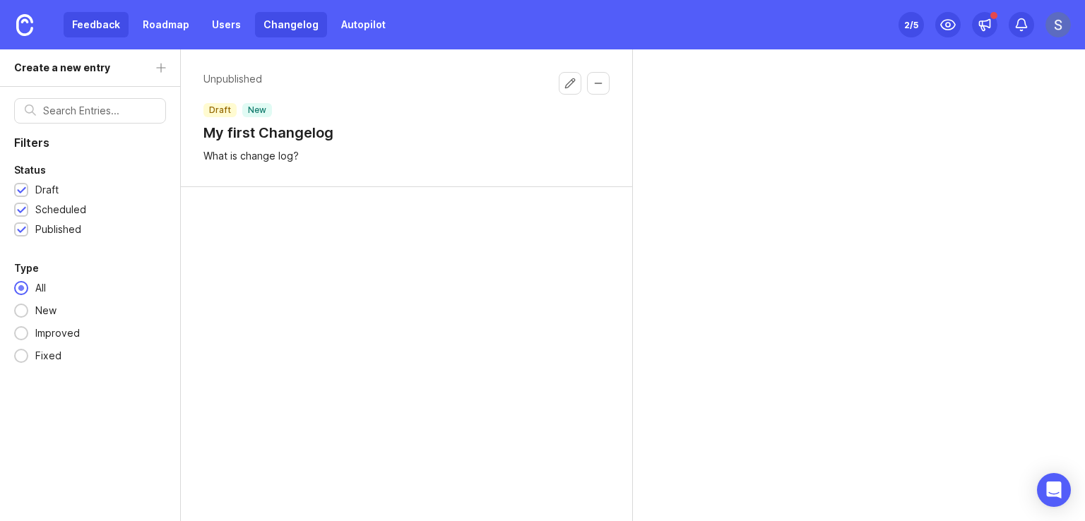
click at [99, 23] on link "Feedback" at bounding box center [96, 24] width 65 height 25
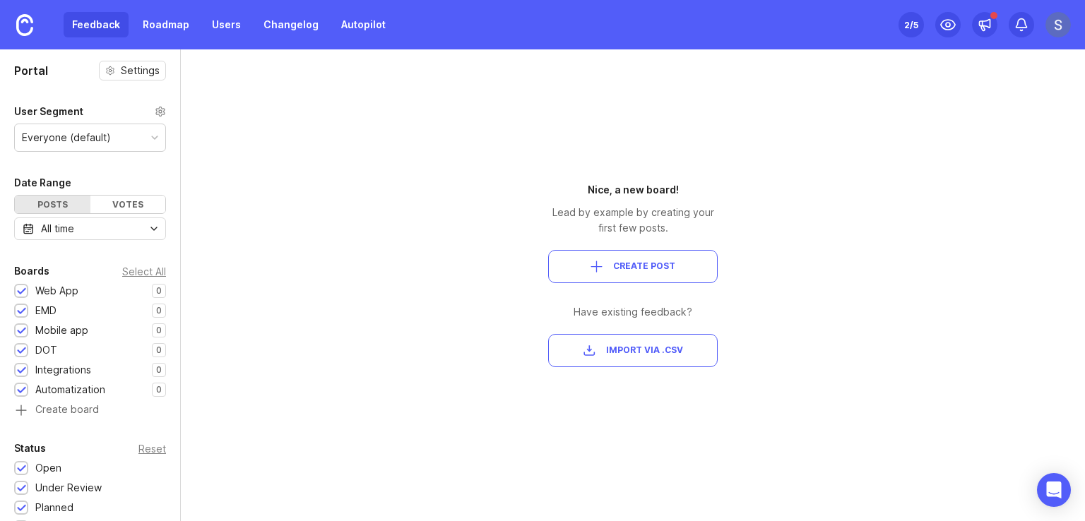
click at [611, 260] on button "Create Post" at bounding box center [633, 266] width 170 height 33
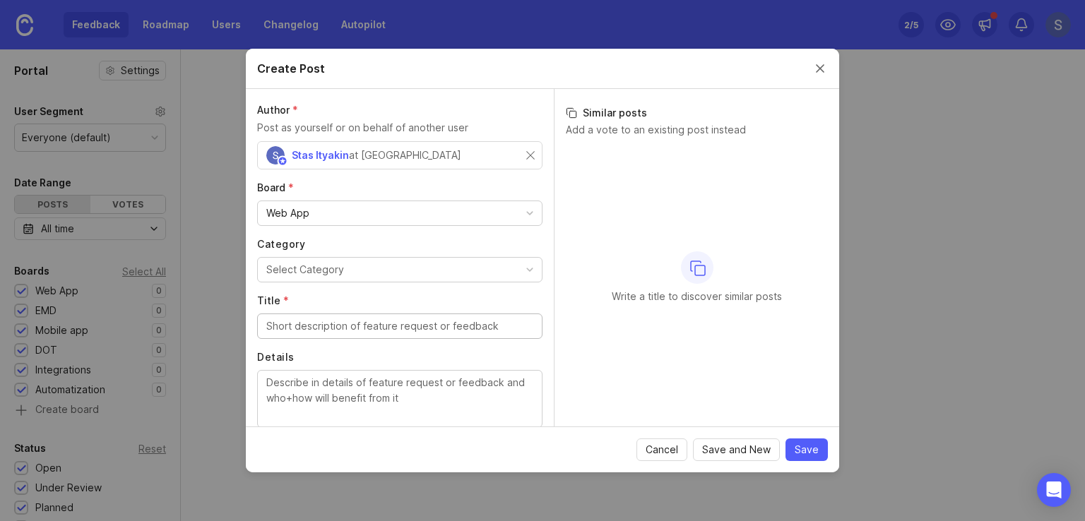
scroll to position [1, 0]
click at [611, 113] on h3 "Similar posts" at bounding box center [697, 113] width 262 height 14
click at [574, 115] on icon at bounding box center [571, 112] width 11 height 11
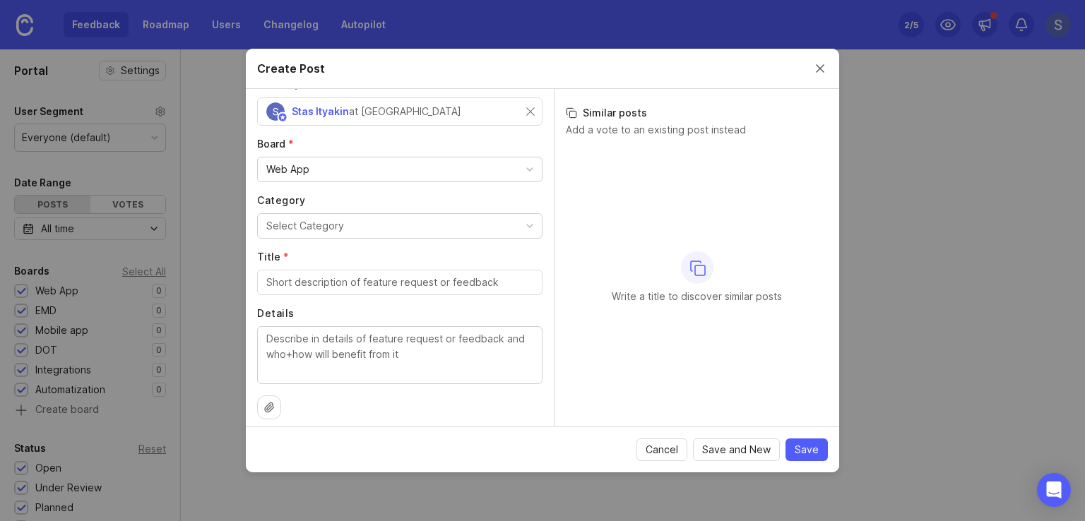
scroll to position [54, 0]
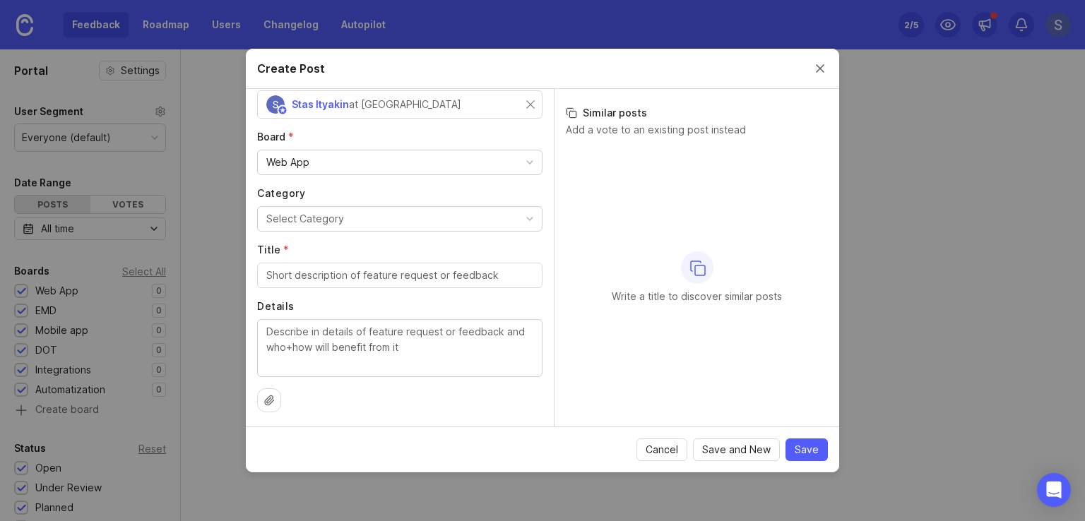
click at [344, 338] on textarea "Details" at bounding box center [399, 347] width 267 height 47
click at [820, 64] on button "Close create post modal" at bounding box center [821, 69] width 16 height 16
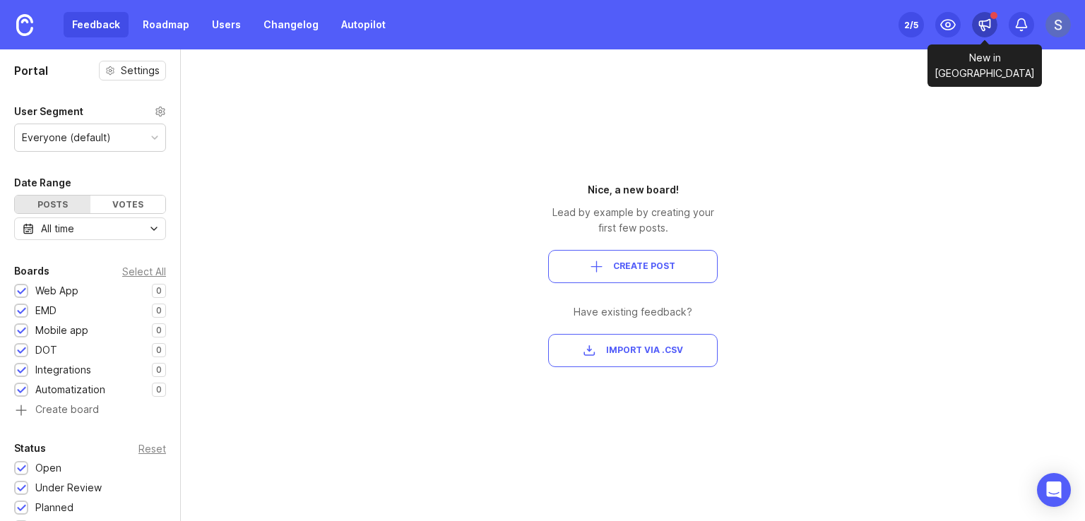
click at [989, 26] on icon at bounding box center [985, 24] width 11 height 8
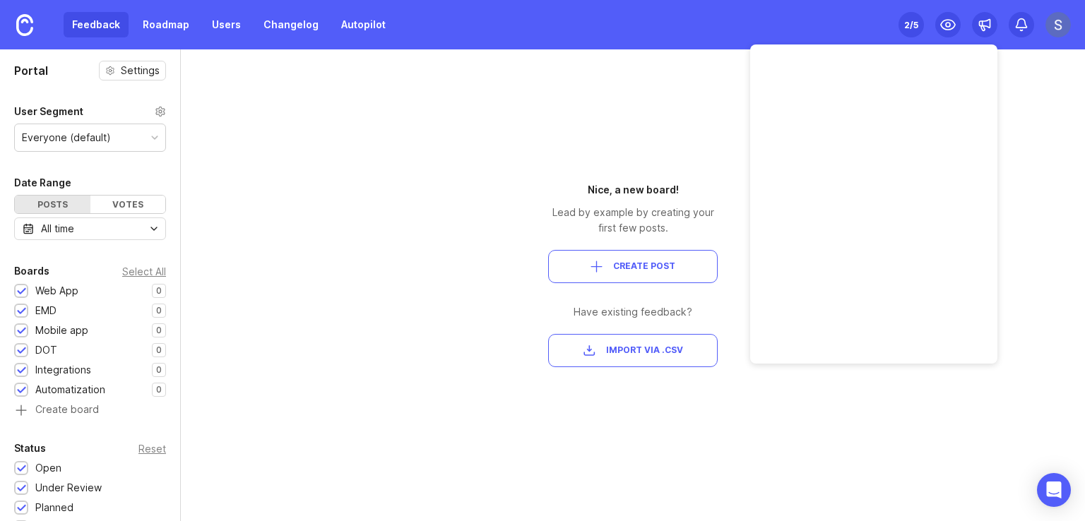
click at [666, 71] on div "Nice, a new board! Lead by example by creating your first few posts. Create Pos…" at bounding box center [633, 285] width 254 height 472
drag, startPoint x: 178, startPoint y: 184, endPoint x: 172, endPoint y: 283, distance: 99.1
click at [174, 290] on div at bounding box center [177, 285] width 7 height 472
click at [201, 213] on div "Portal Settings User Segment Everyone (default) Date Range Posts Votes All time…" at bounding box center [542, 285] width 1085 height 472
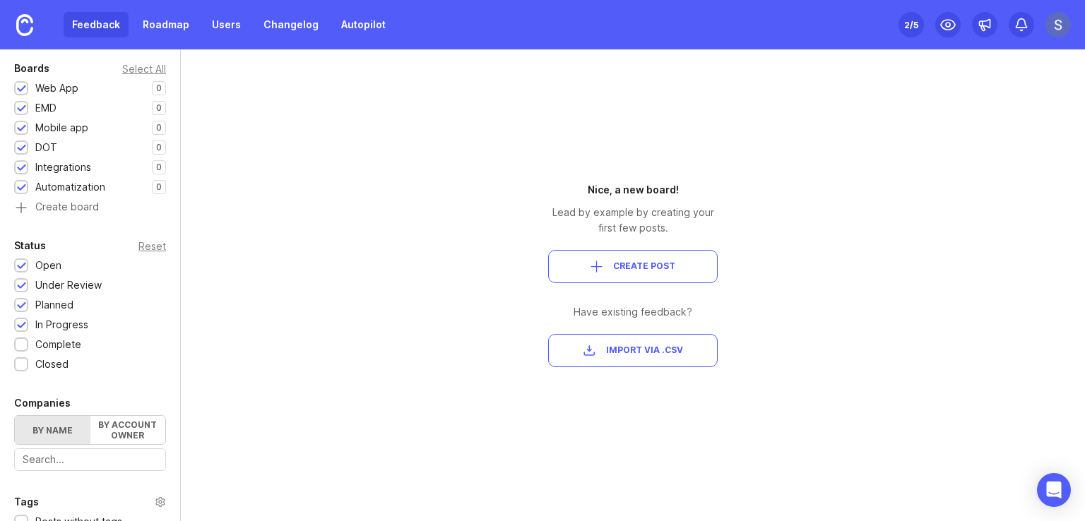
scroll to position [0, 0]
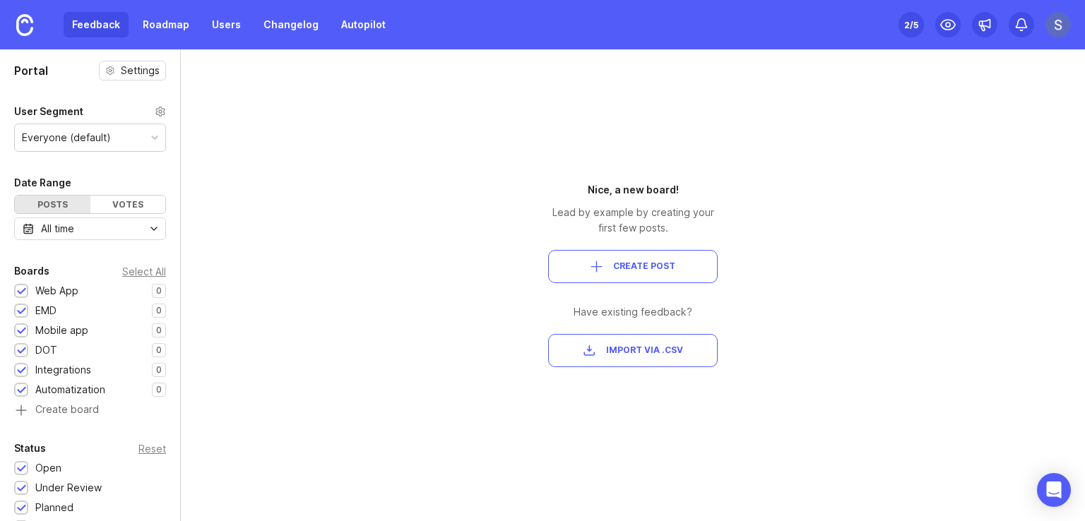
click at [1061, 26] on img at bounding box center [1058, 24] width 25 height 25
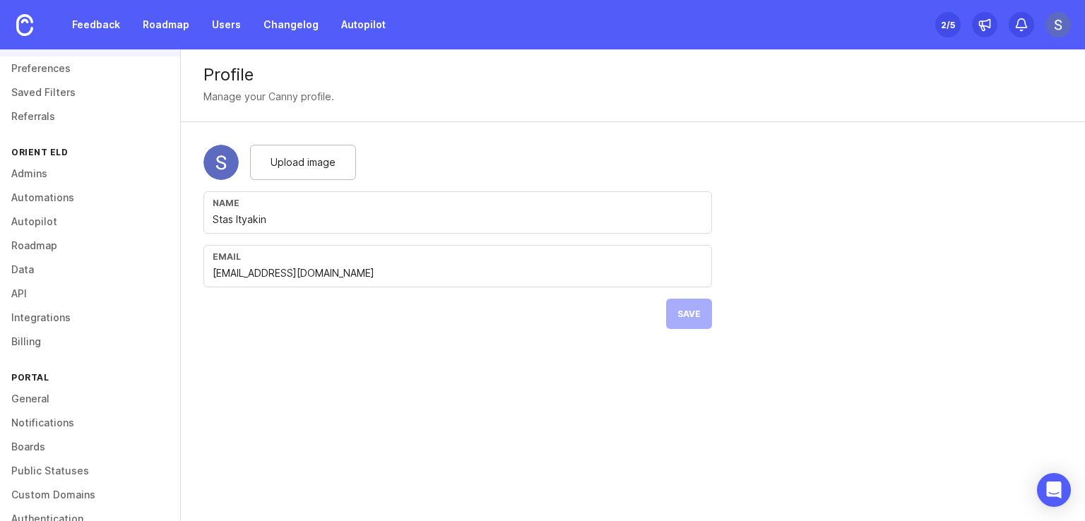
scroll to position [105, 0]
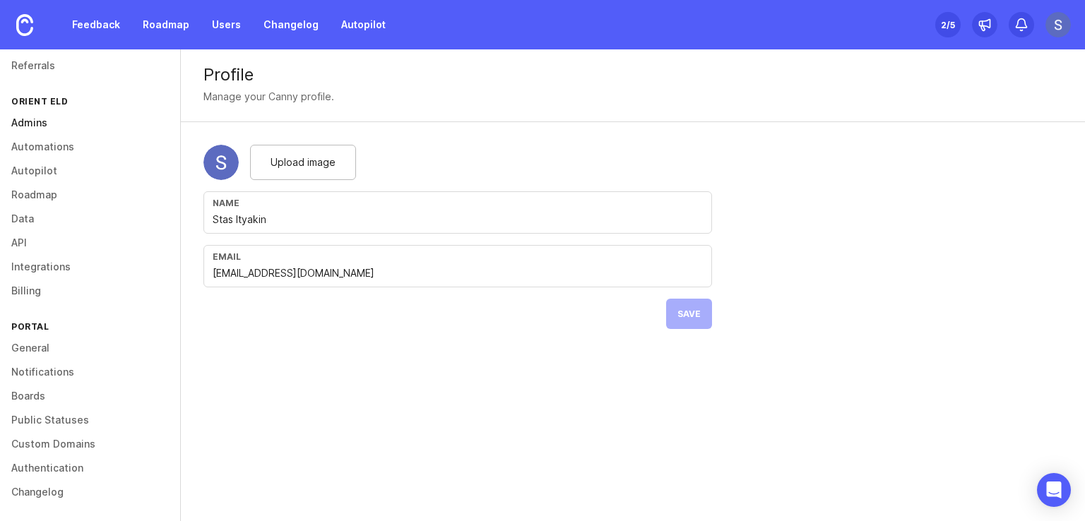
click at [51, 117] on link "Admins" at bounding box center [90, 123] width 180 height 24
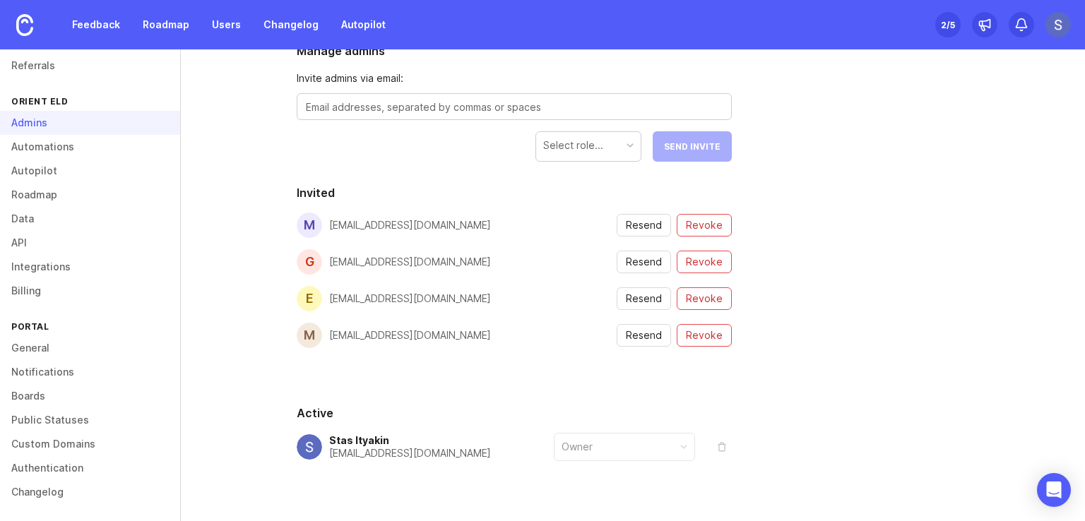
scroll to position [211, 0]
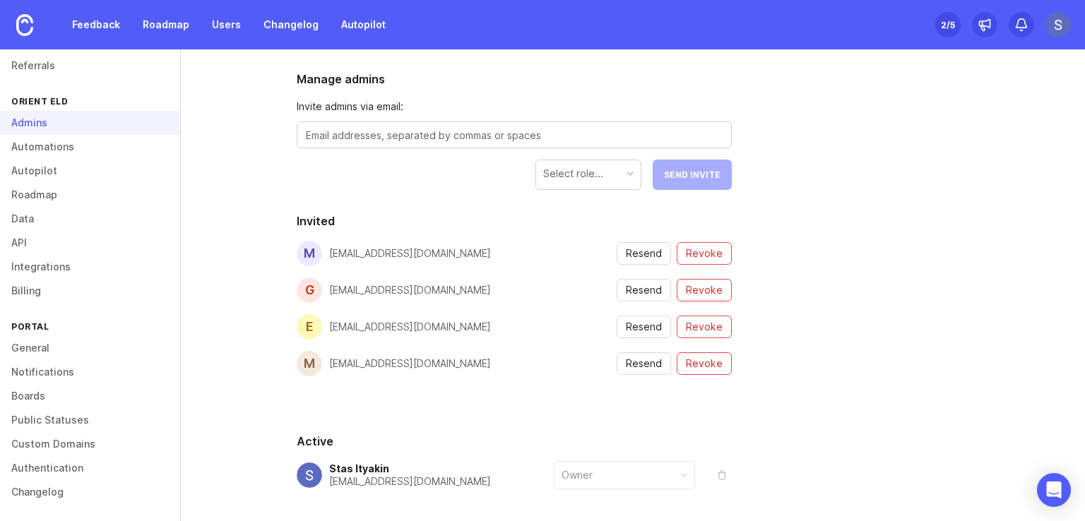
click at [593, 174] on div "Select role..." at bounding box center [573, 174] width 60 height 16
click at [957, 252] on div "People Roles Details Billable Seats 1 5 Free You won't be billed for any seats …" at bounding box center [633, 245] width 904 height 669
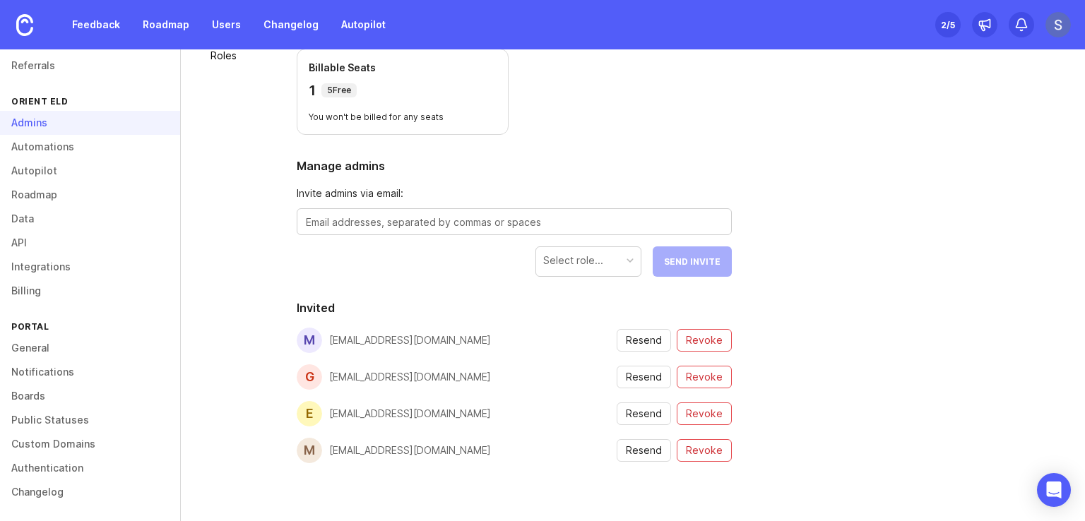
scroll to position [107, 0]
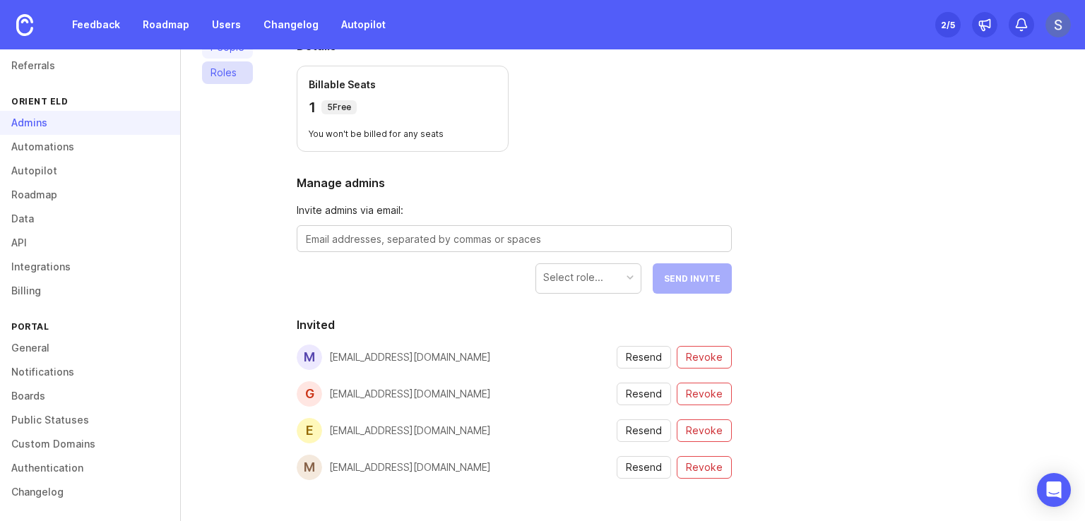
click at [229, 71] on link "Roles" at bounding box center [227, 72] width 51 height 23
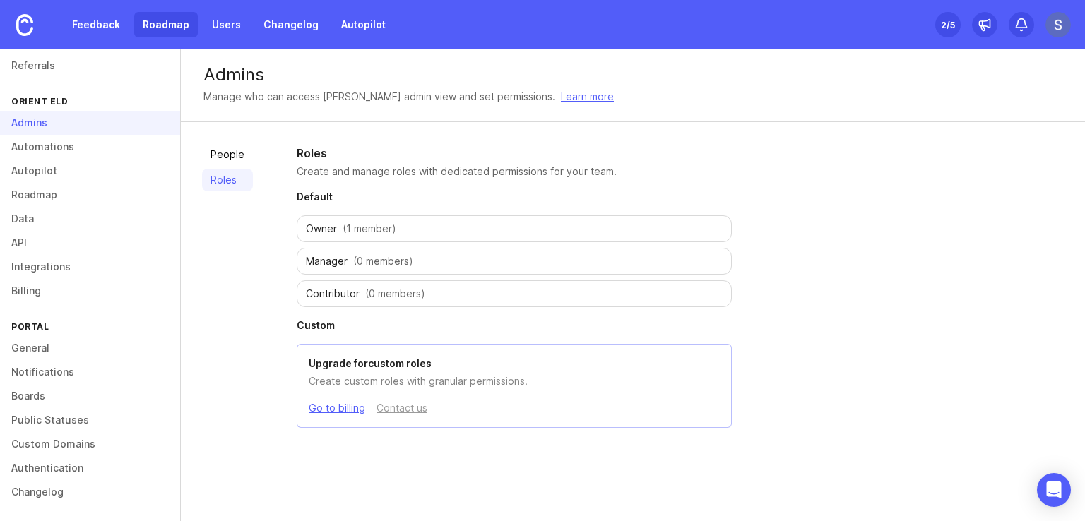
click at [148, 23] on link "Roadmap" at bounding box center [166, 24] width 64 height 25
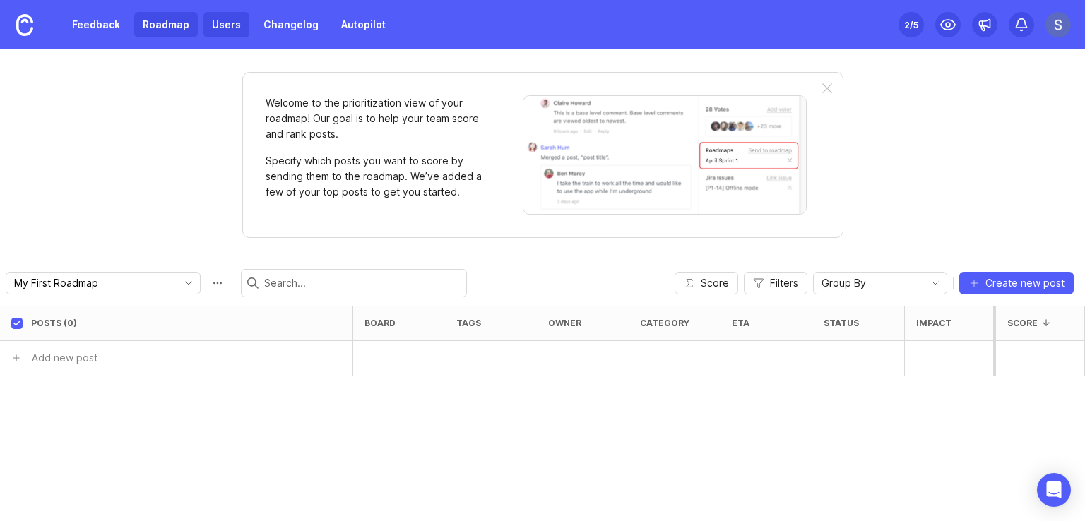
click at [226, 18] on link "Users" at bounding box center [227, 24] width 46 height 25
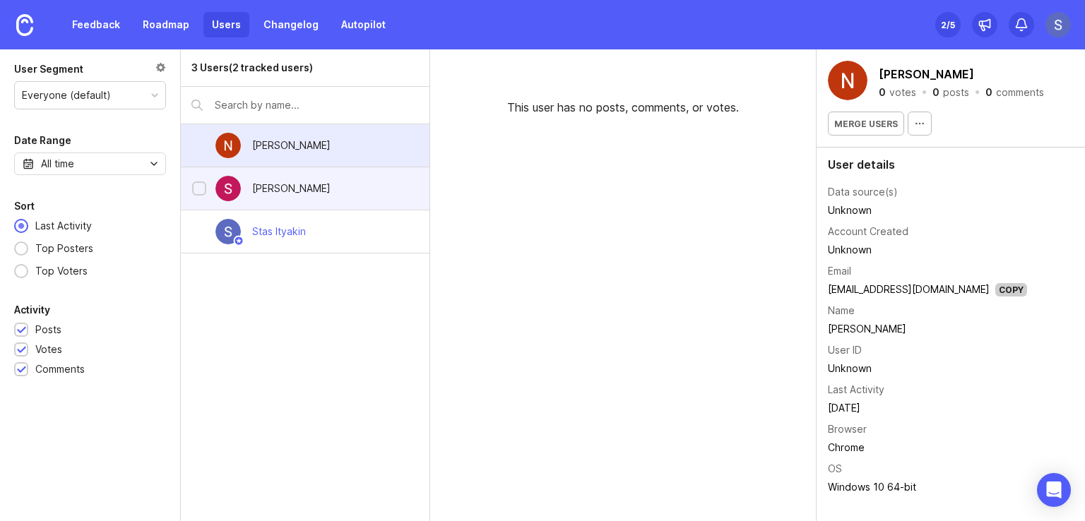
click at [394, 176] on div "[PERSON_NAME]" at bounding box center [305, 188] width 249 height 43
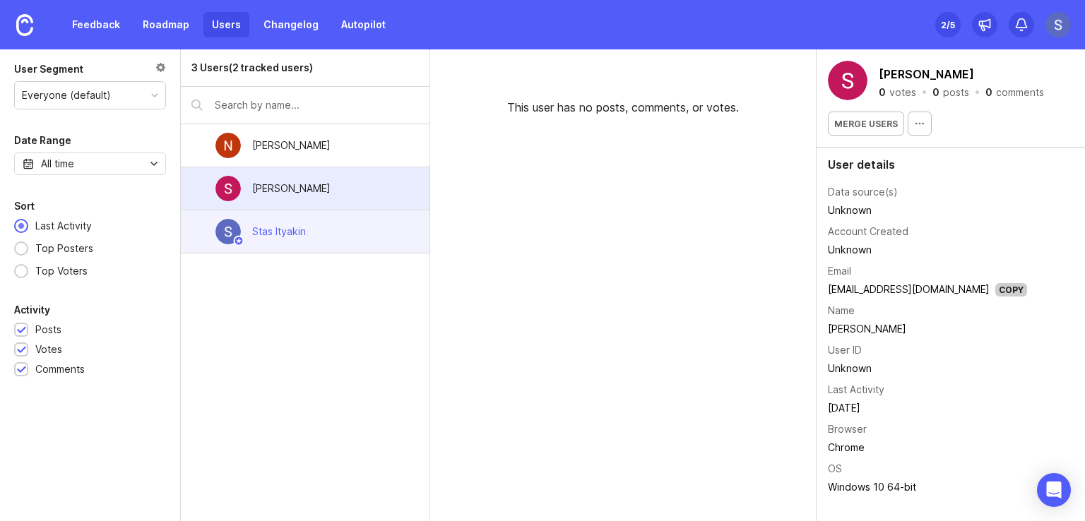
click at [391, 222] on div "Stas Ityakin" at bounding box center [305, 232] width 249 height 43
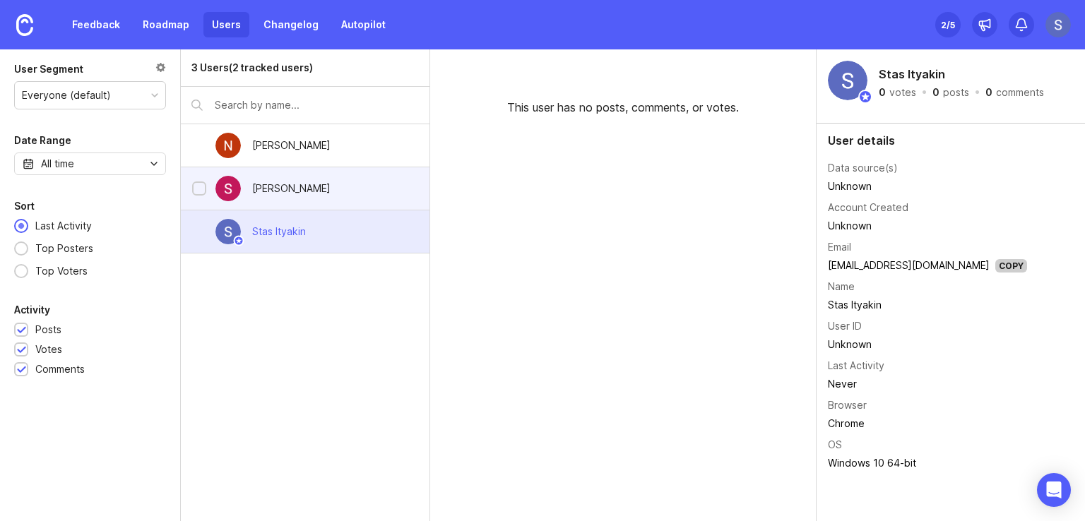
click at [273, 191] on div "[PERSON_NAME]" at bounding box center [291, 189] width 78 height 16
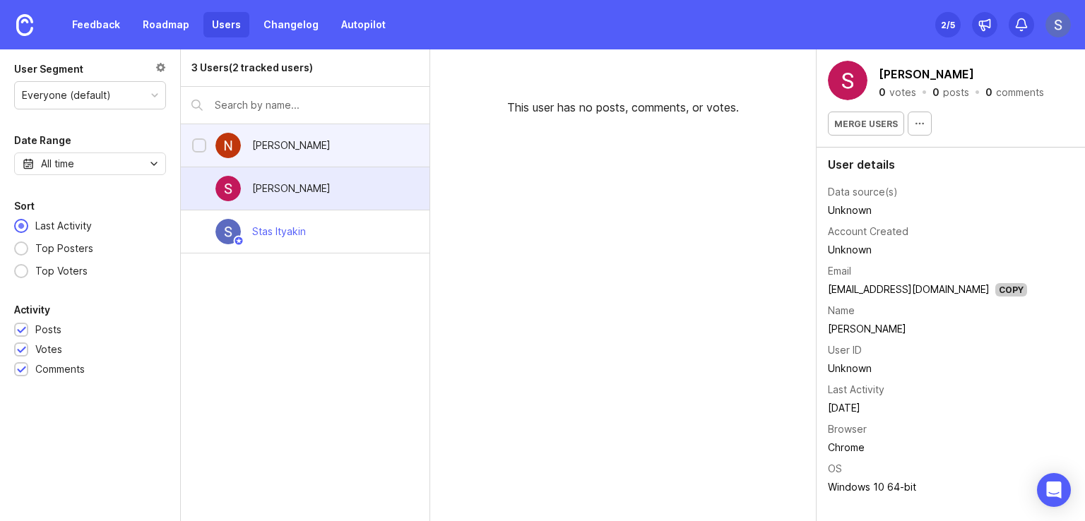
click at [288, 153] on div "[PERSON_NAME]" at bounding box center [291, 146] width 78 height 16
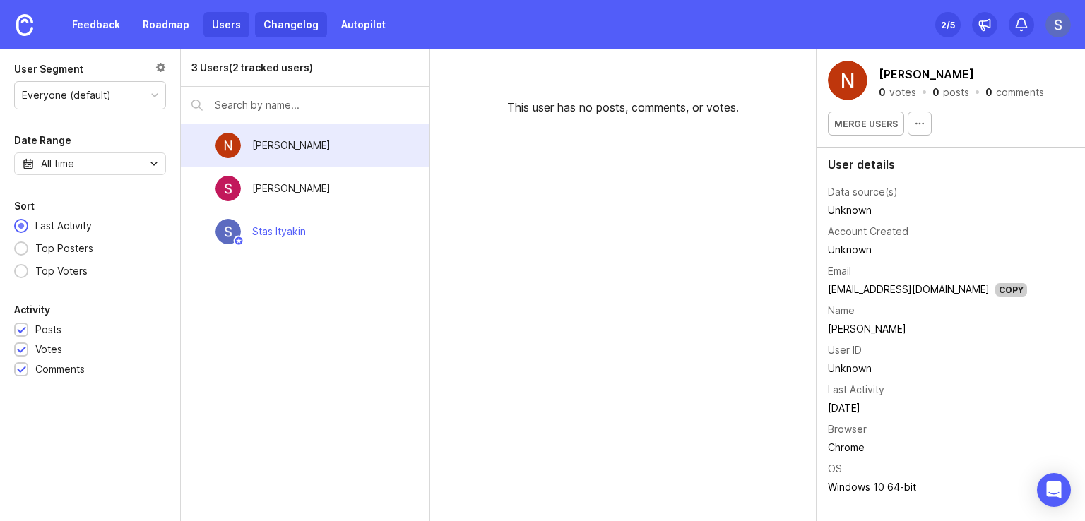
click at [288, 16] on link "Changelog" at bounding box center [291, 24] width 72 height 25
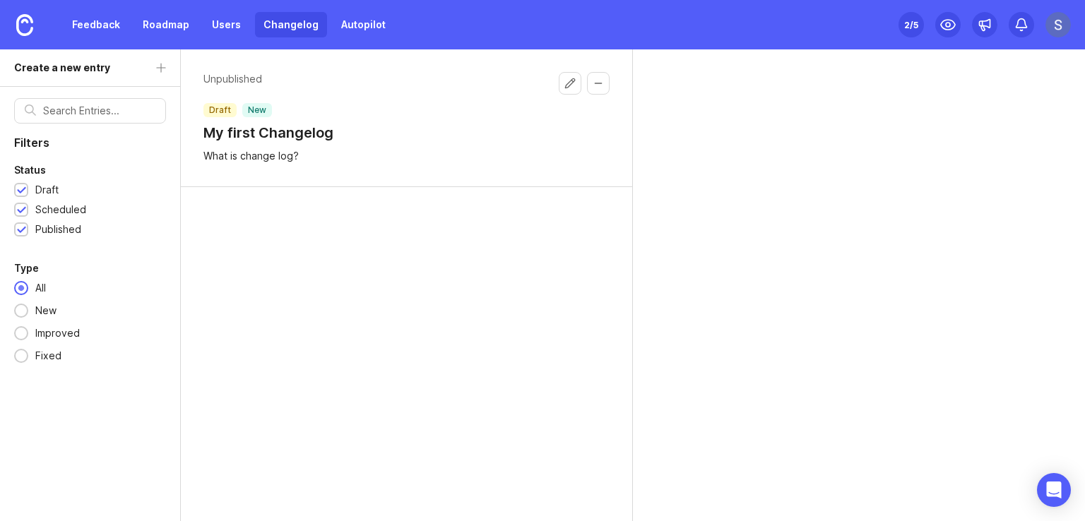
click at [909, 28] on div "2 /5" at bounding box center [911, 25] width 14 height 20
click at [954, 26] on icon at bounding box center [948, 25] width 14 height 10
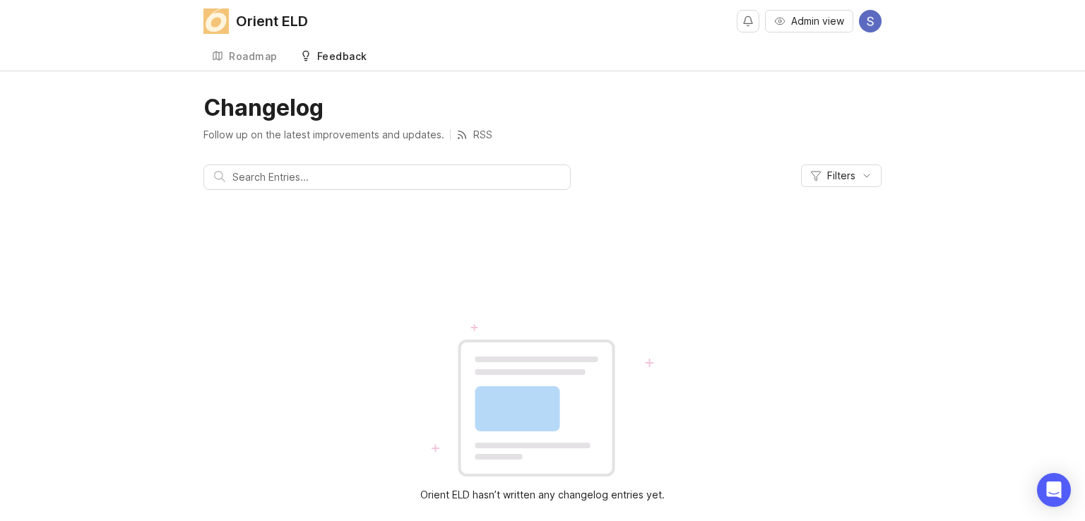
click at [334, 53] on div "Feedback" at bounding box center [342, 57] width 50 height 10
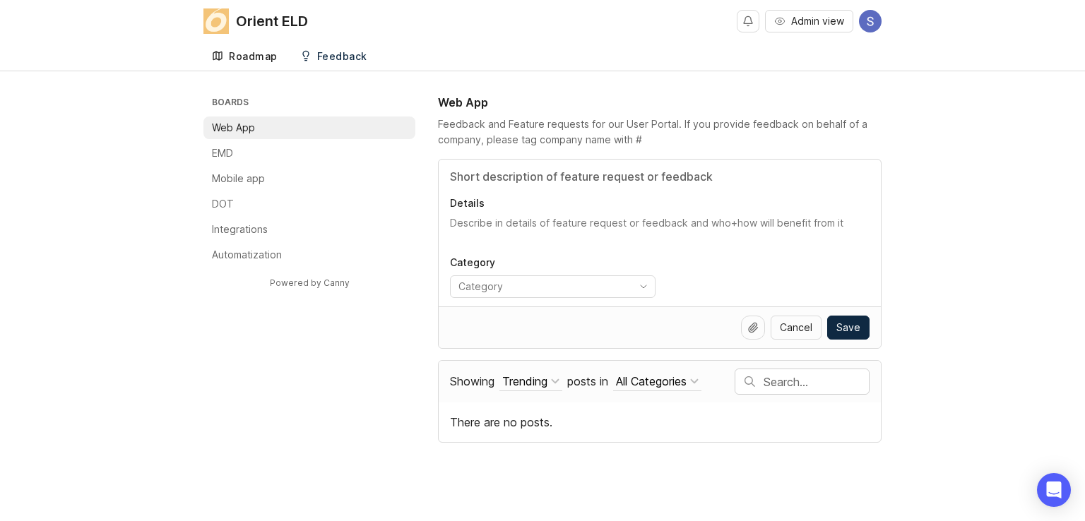
click at [263, 57] on div "Roadmap" at bounding box center [253, 57] width 49 height 10
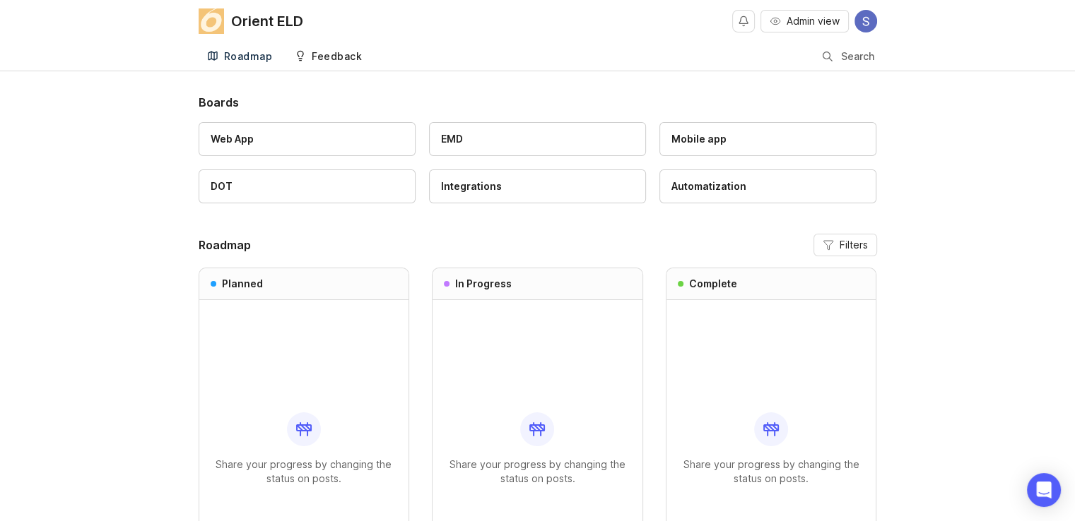
click at [341, 60] on div "Feedback" at bounding box center [337, 57] width 50 height 10
click at [342, 53] on div "Feedback" at bounding box center [337, 57] width 50 height 10
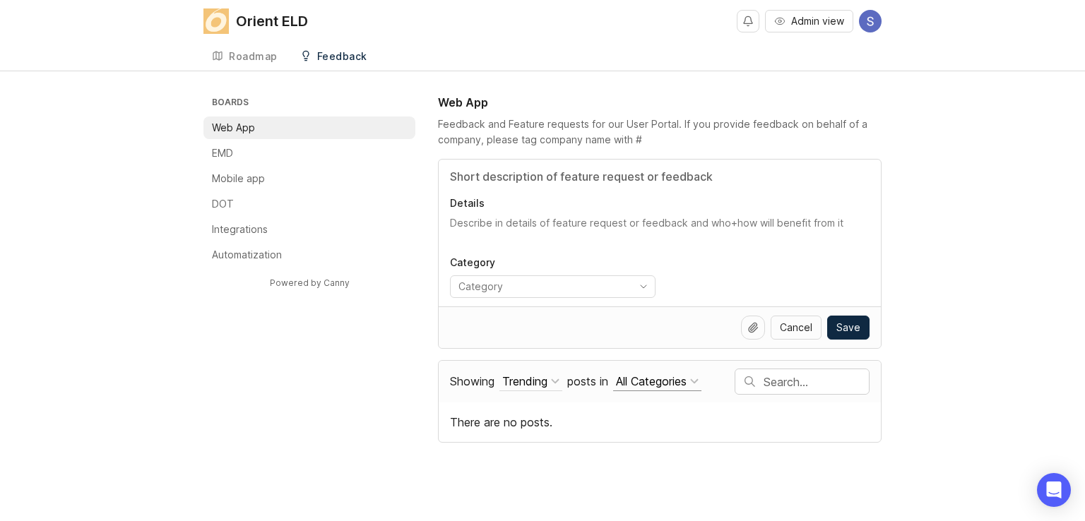
click at [676, 379] on div "All Categories" at bounding box center [651, 382] width 71 height 16
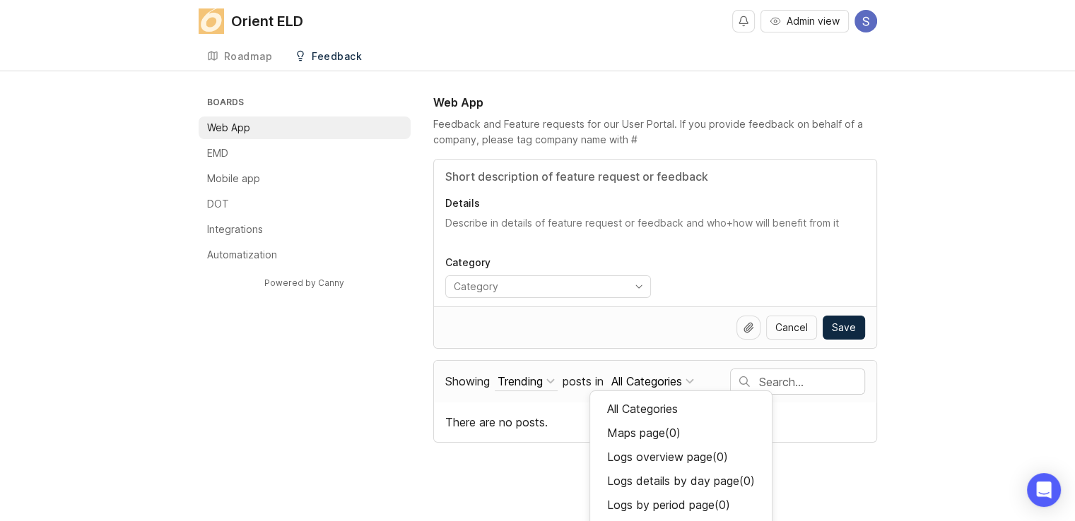
click at [676, 379] on div "All Categories" at bounding box center [646, 382] width 71 height 16
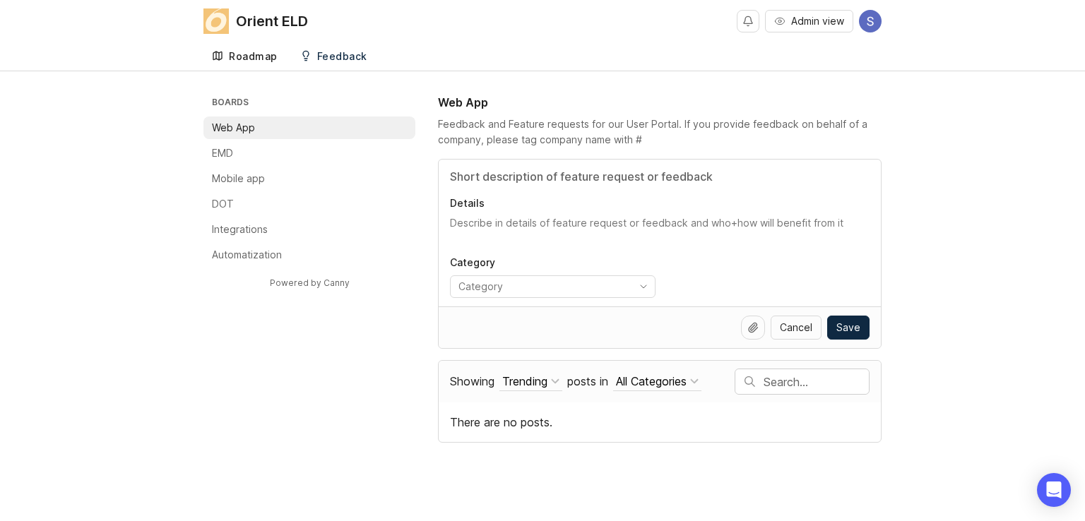
click at [248, 52] on div "Roadmap" at bounding box center [253, 57] width 49 height 10
